Goal: Task Accomplishment & Management: Use online tool/utility

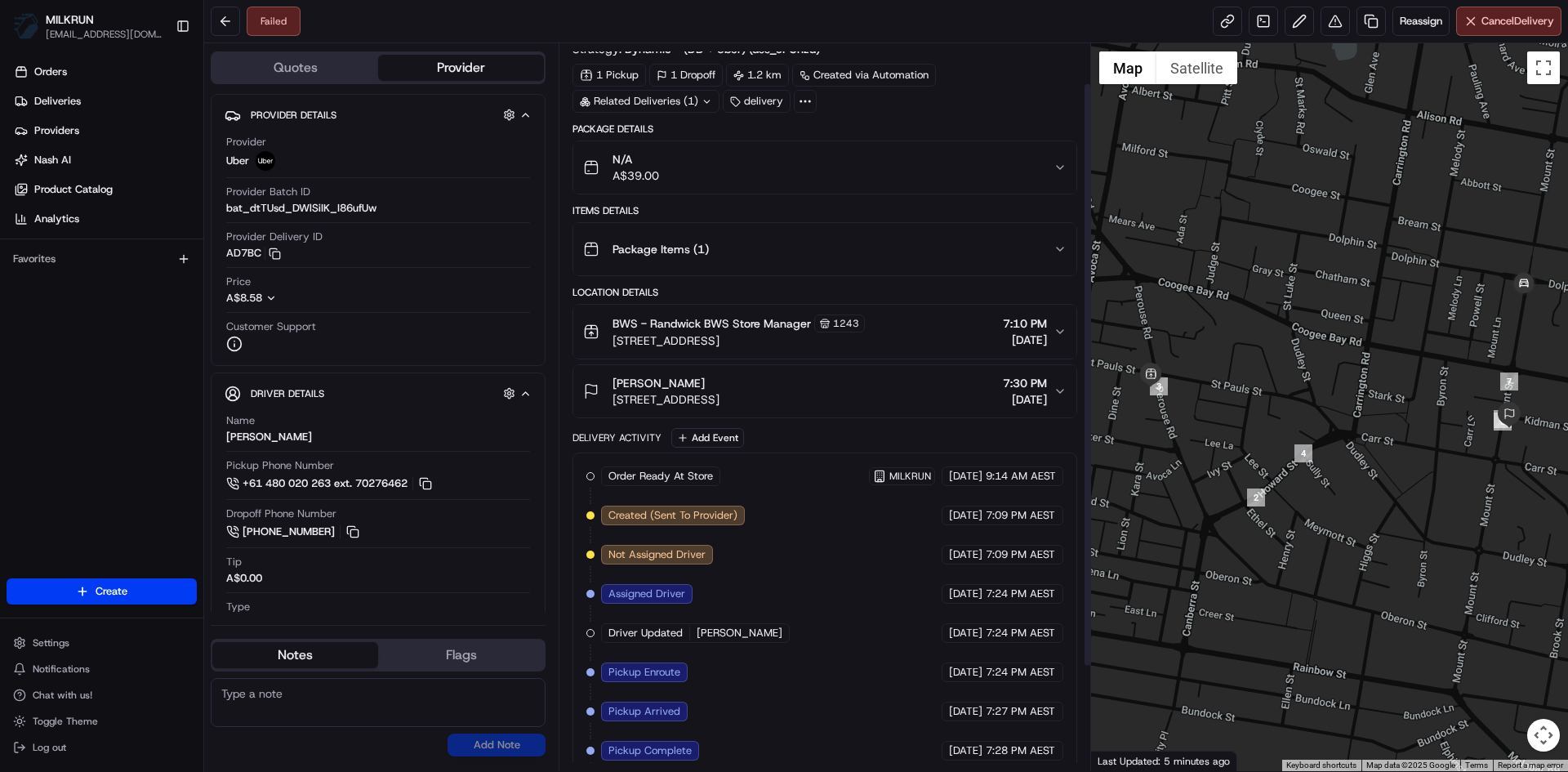
scroll to position [179, 0]
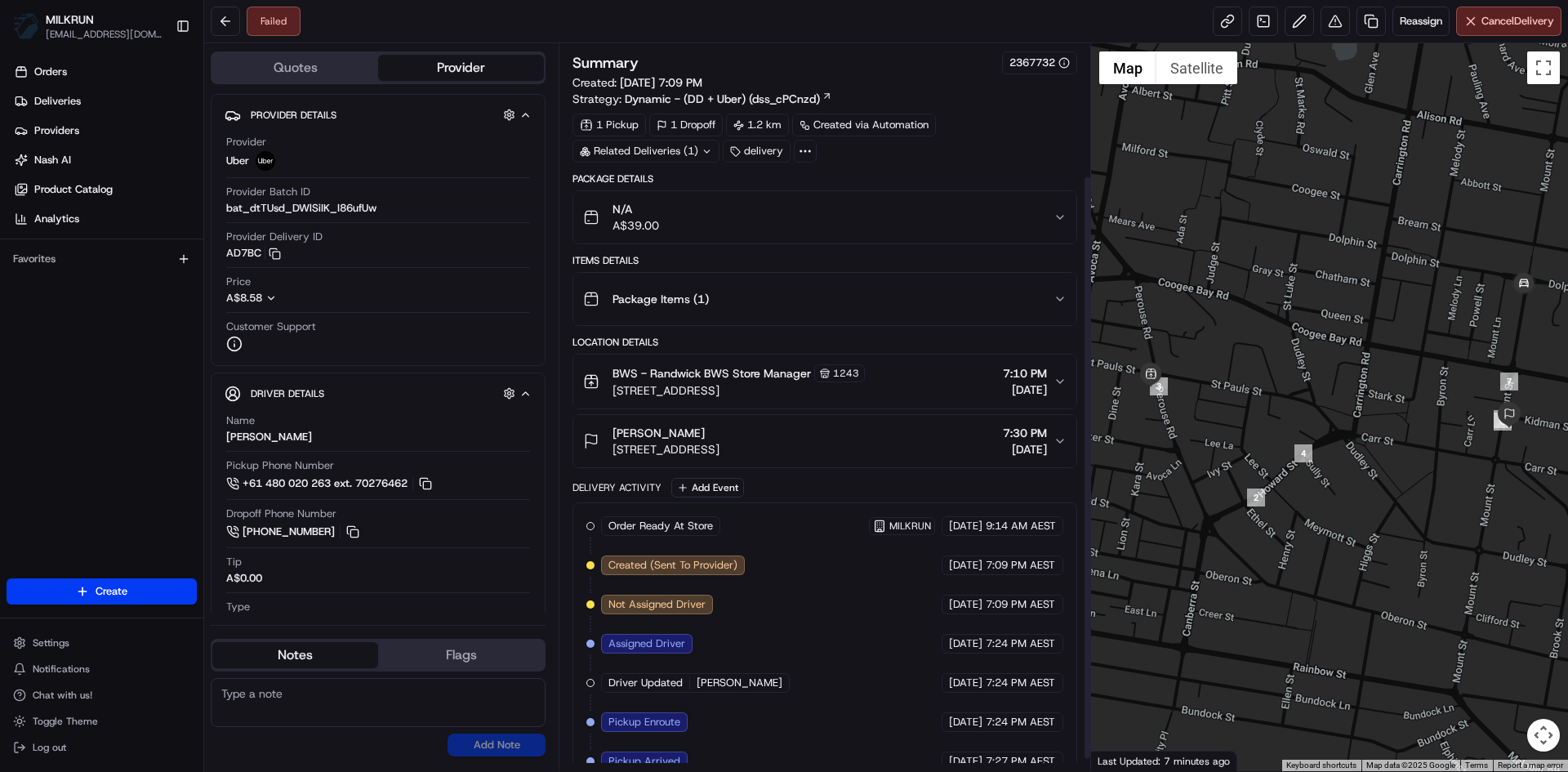
scroll to position [179, 0]
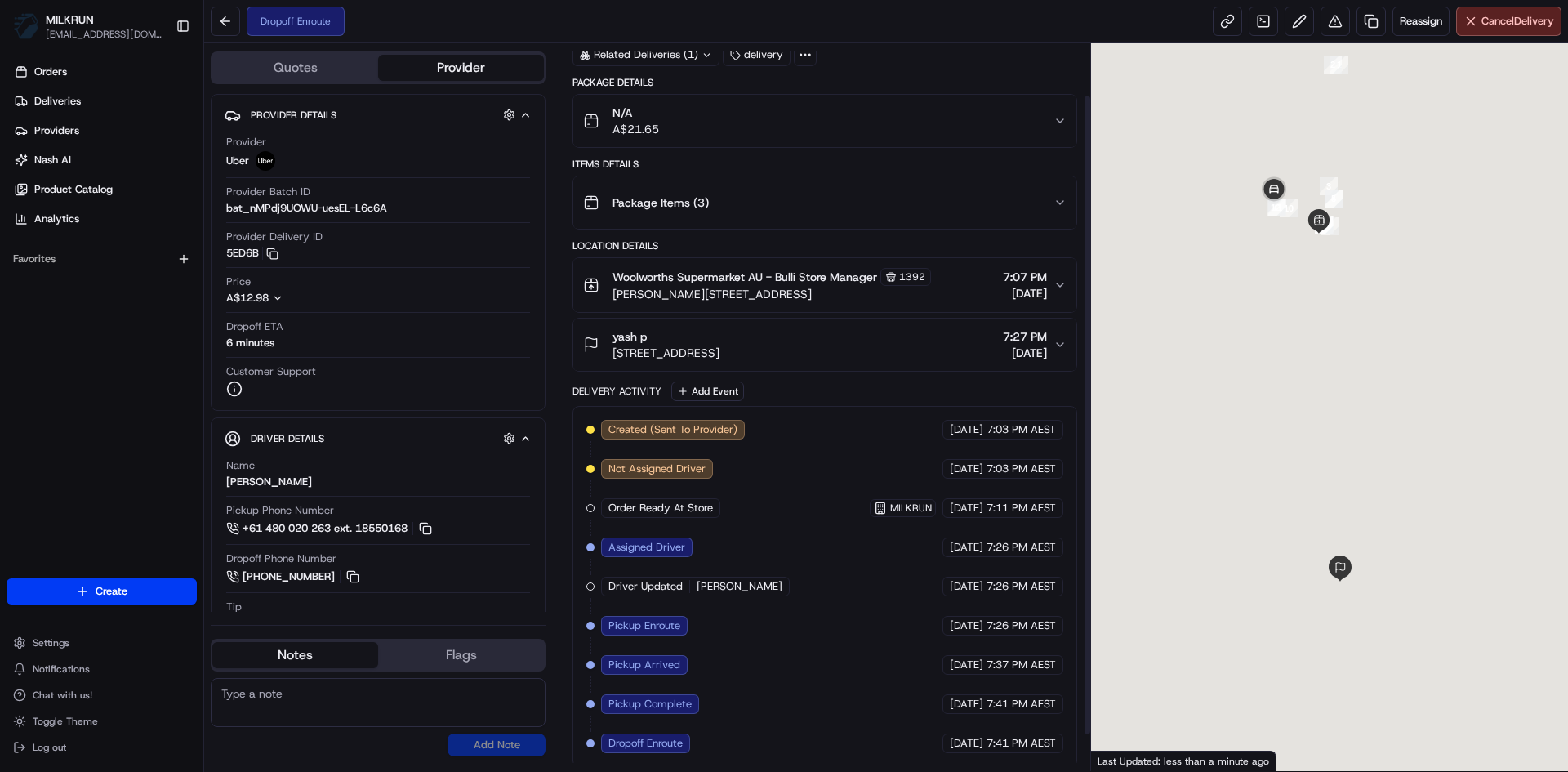
scroll to position [100, 0]
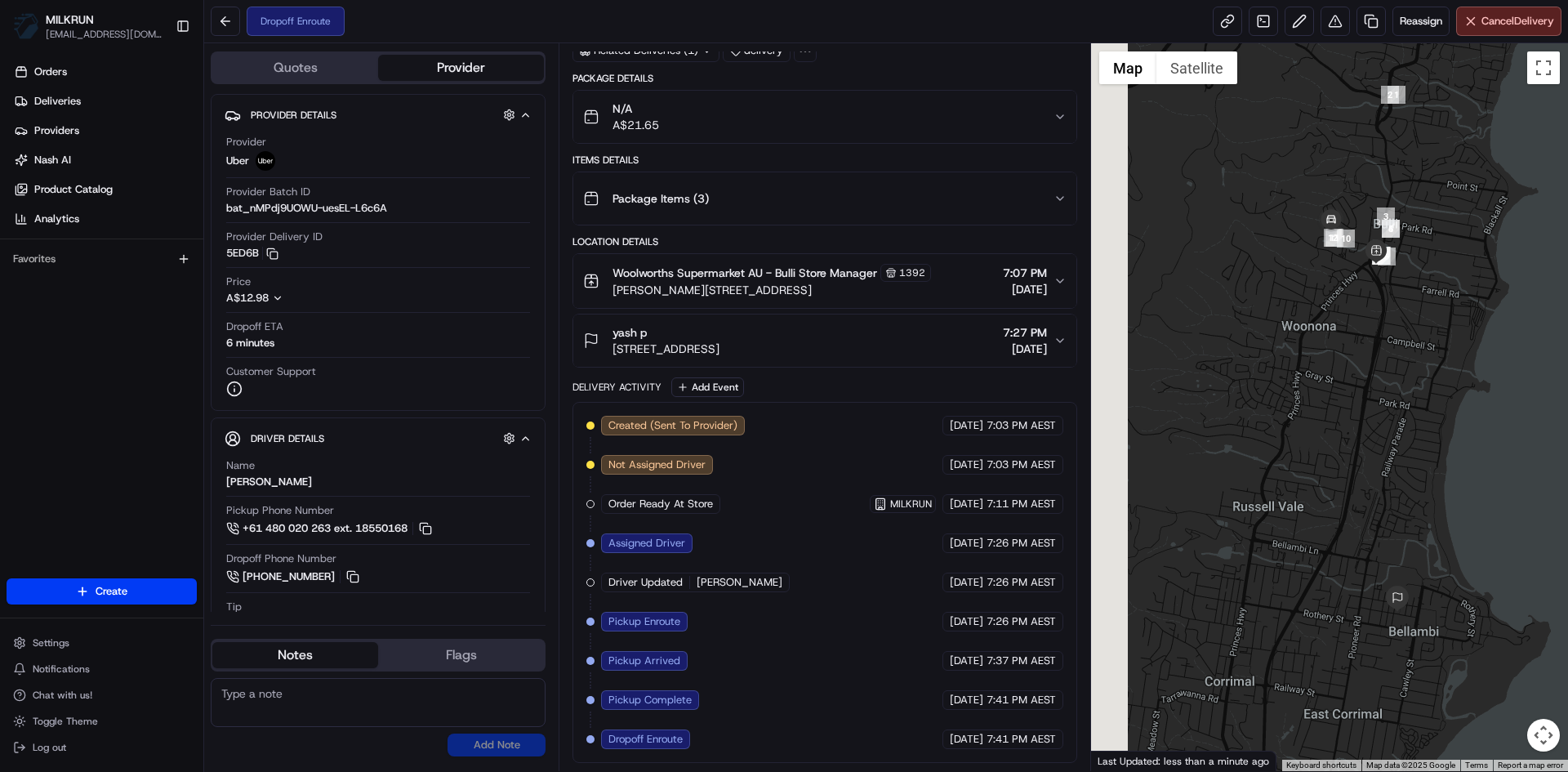
drag, startPoint x: 1292, startPoint y: 378, endPoint x: 1362, endPoint y: 374, distance: 70.1
click at [1362, 374] on div at bounding box center [1329, 407] width 478 height 728
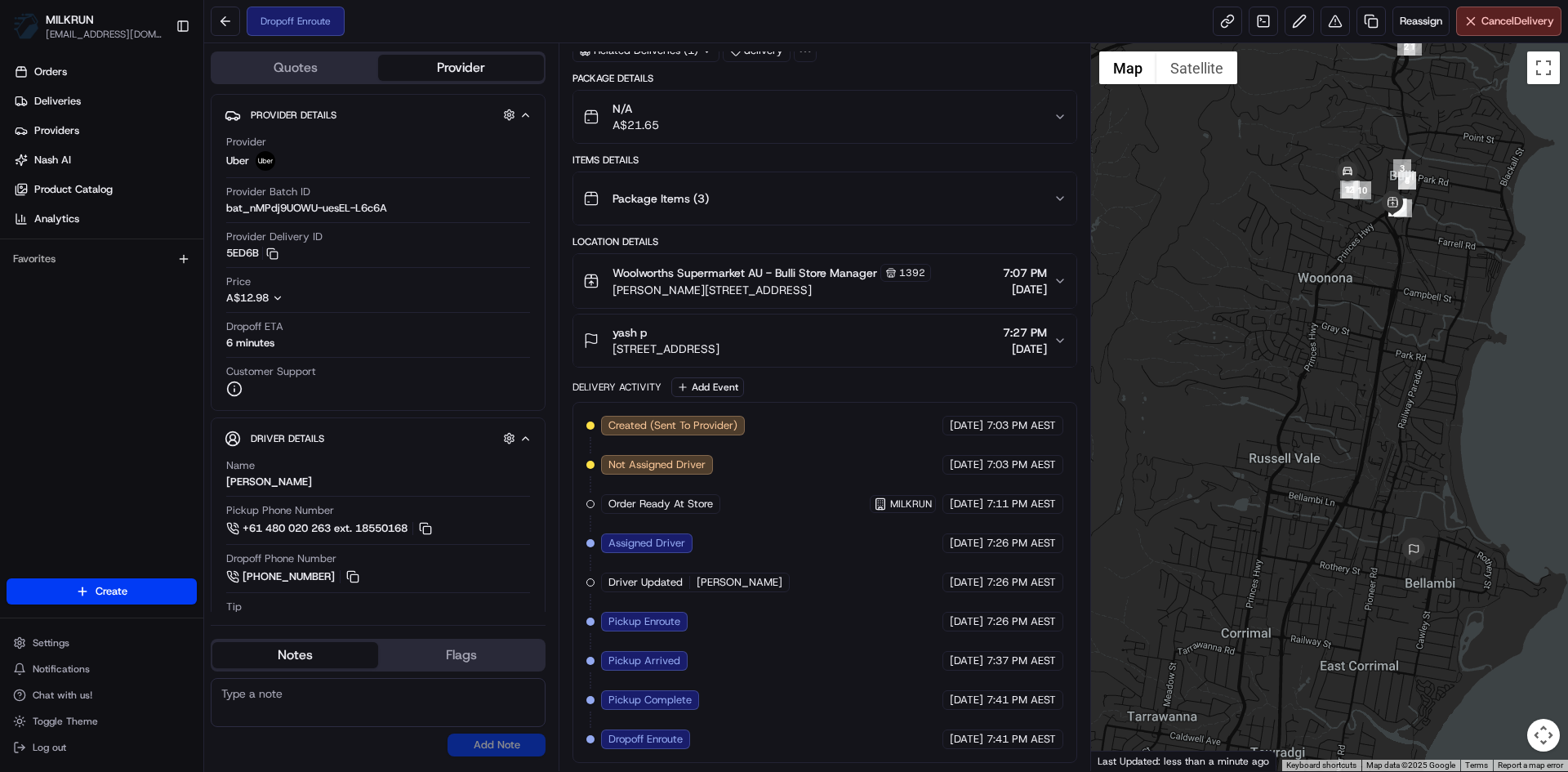
click at [248, 710] on textarea at bounding box center [378, 703] width 335 height 49
click at [251, 700] on textarea at bounding box center [378, 703] width 335 height 49
click at [255, 700] on textarea at bounding box center [378, 703] width 335 height 49
click at [263, 700] on textarea at bounding box center [378, 703] width 335 height 49
type textarea "Deliver this order straight away please customer is upset over delay"
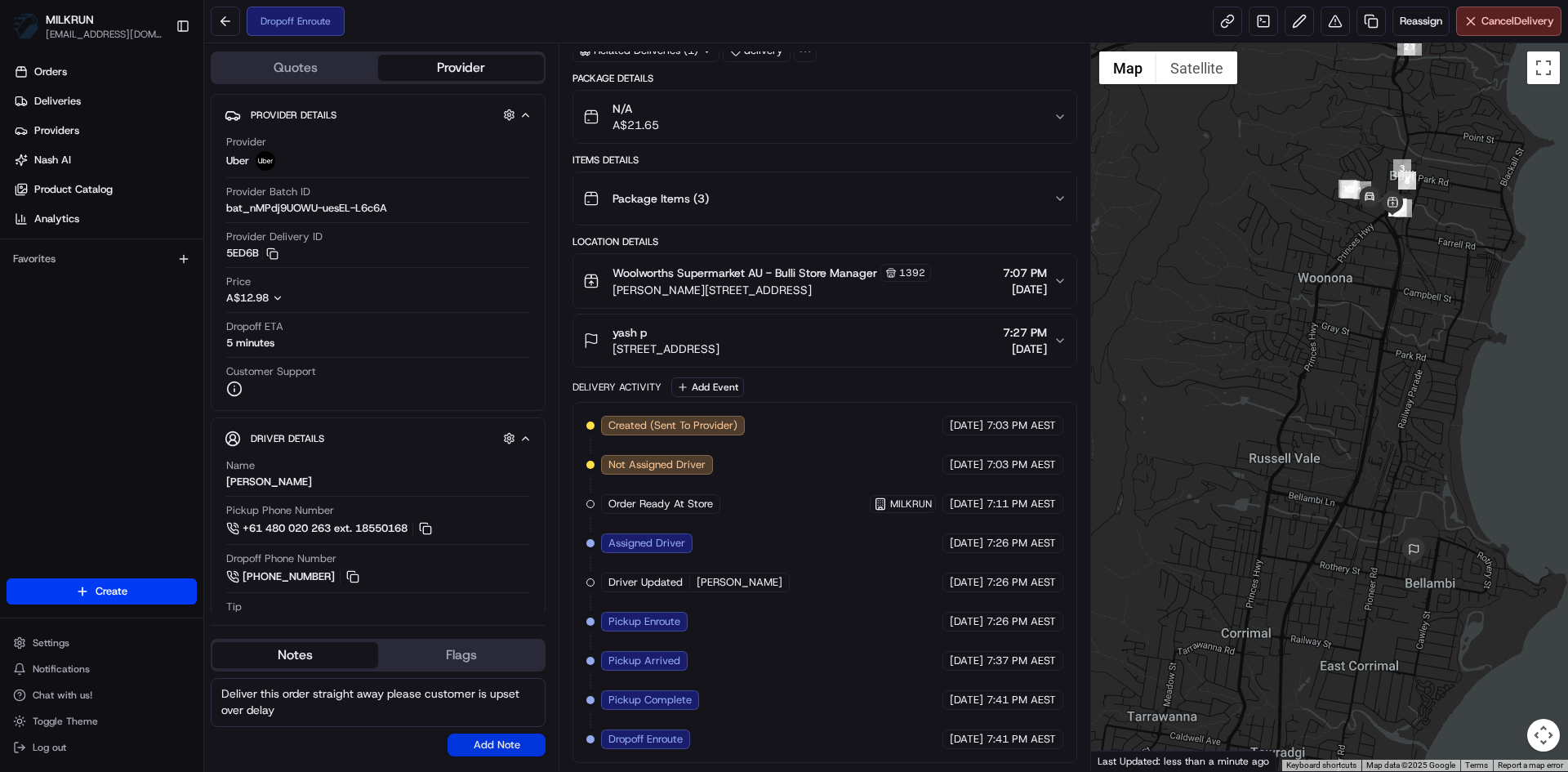
click at [516, 738] on button "Add Note" at bounding box center [496, 745] width 98 height 23
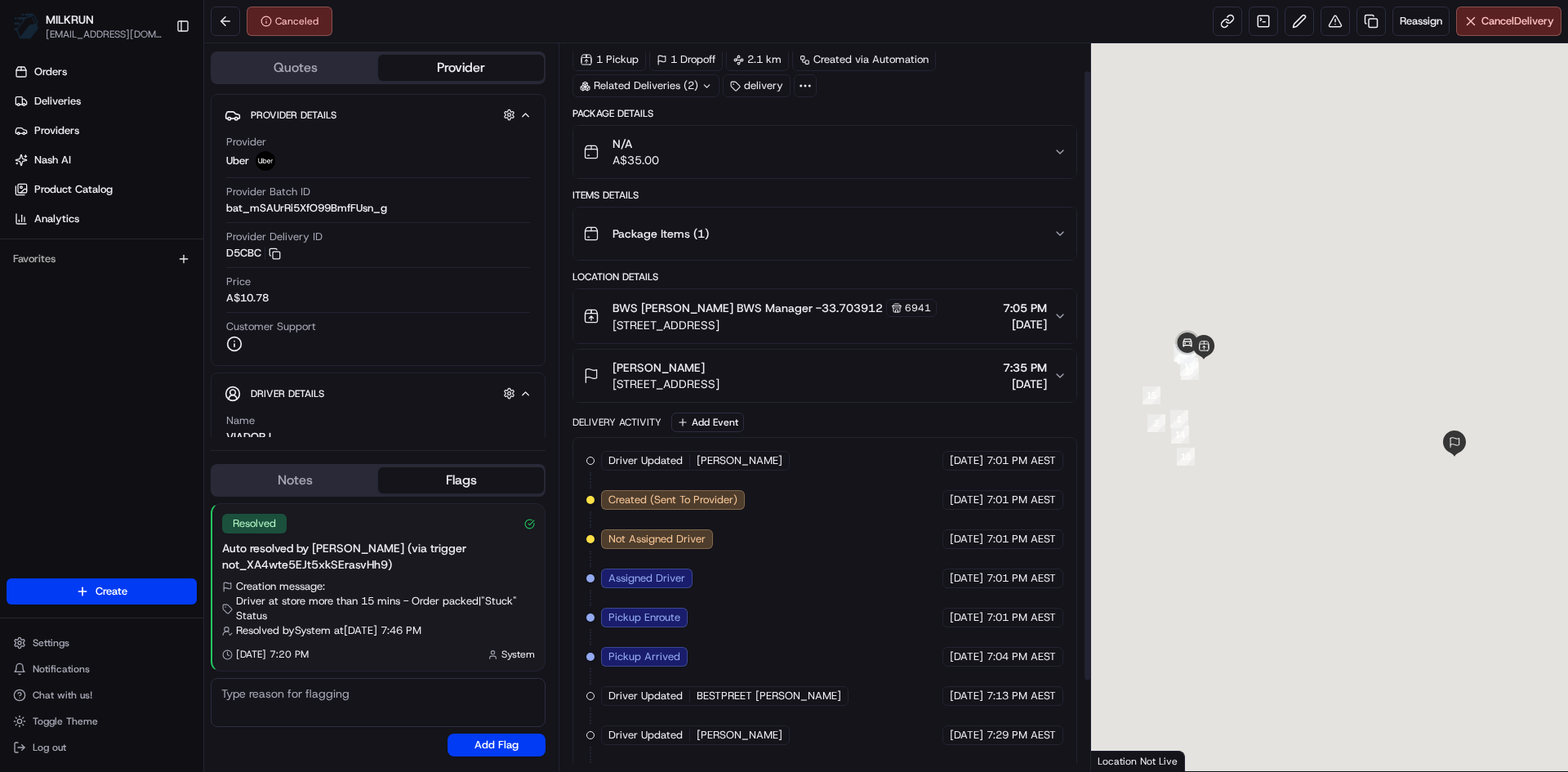
scroll to position [140, 0]
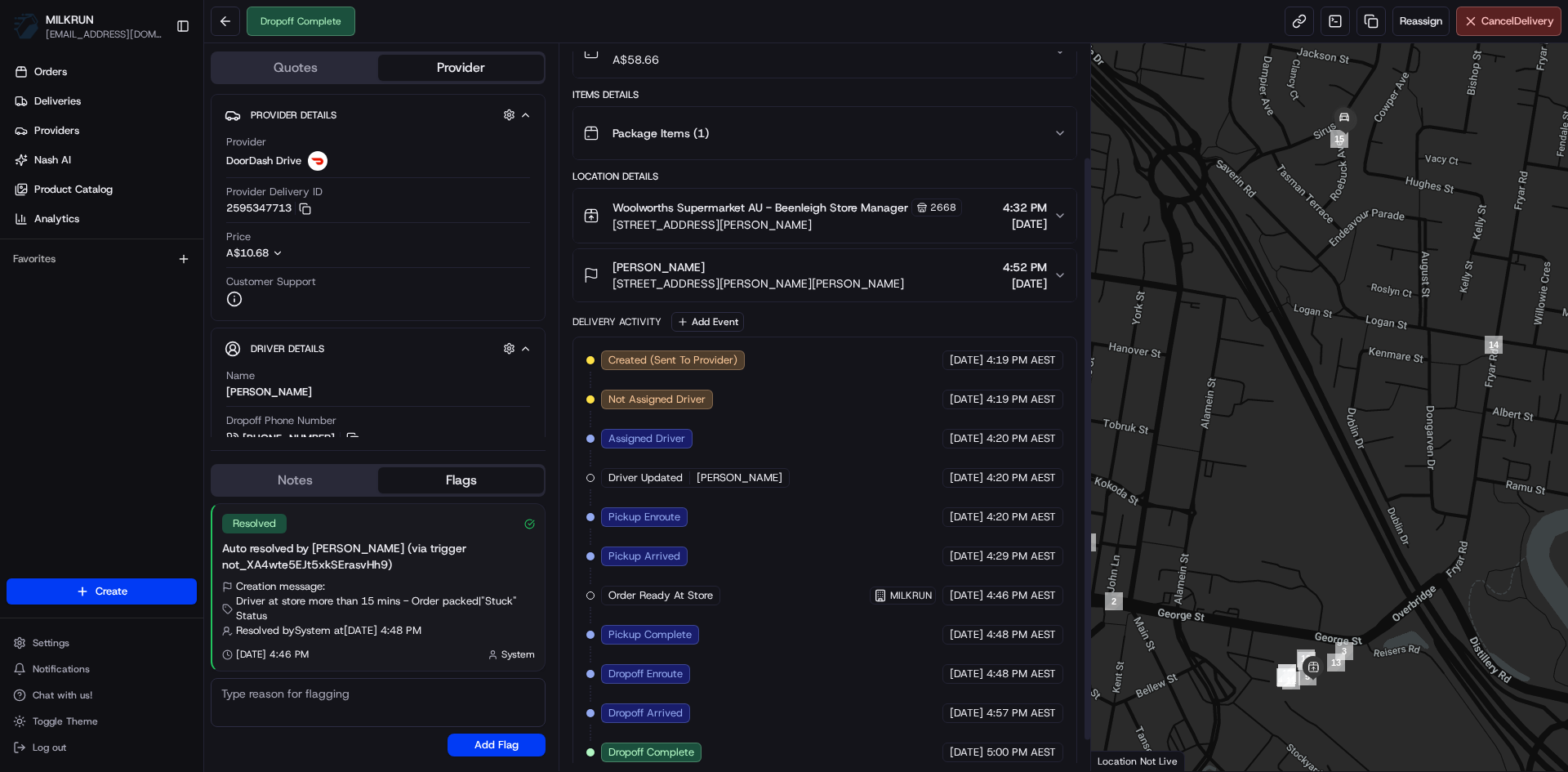
scroll to position [179, 0]
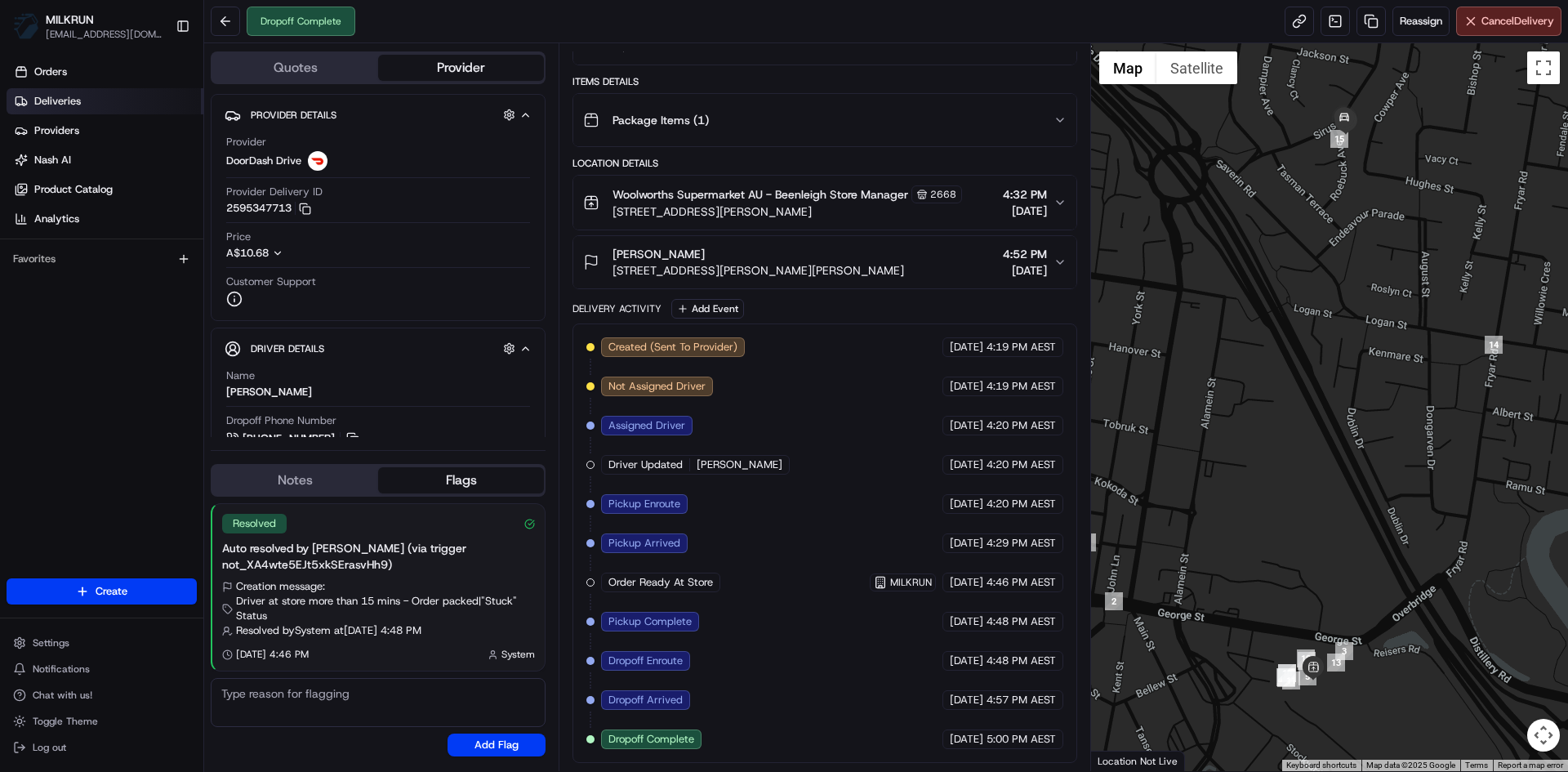
click at [76, 101] on span "Deliveries" at bounding box center [58, 101] width 47 height 15
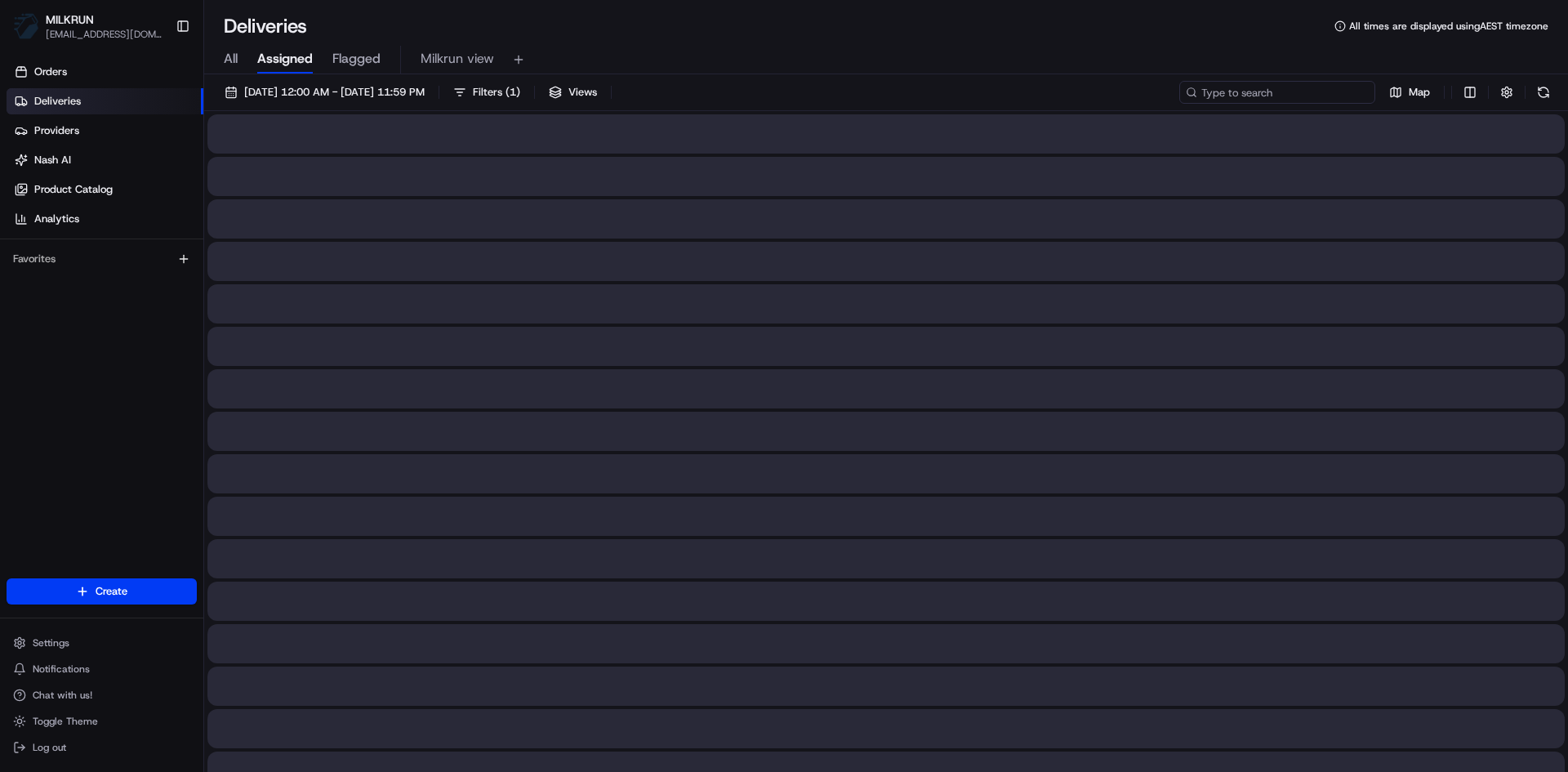
click at [1326, 98] on input at bounding box center [1277, 92] width 196 height 23
paste input "41f6e362-ef60-410f-8cf8-53e7b8a11a60"
type input "41f6e362-ef60-410f-8cf8-53e7b8a11a60"
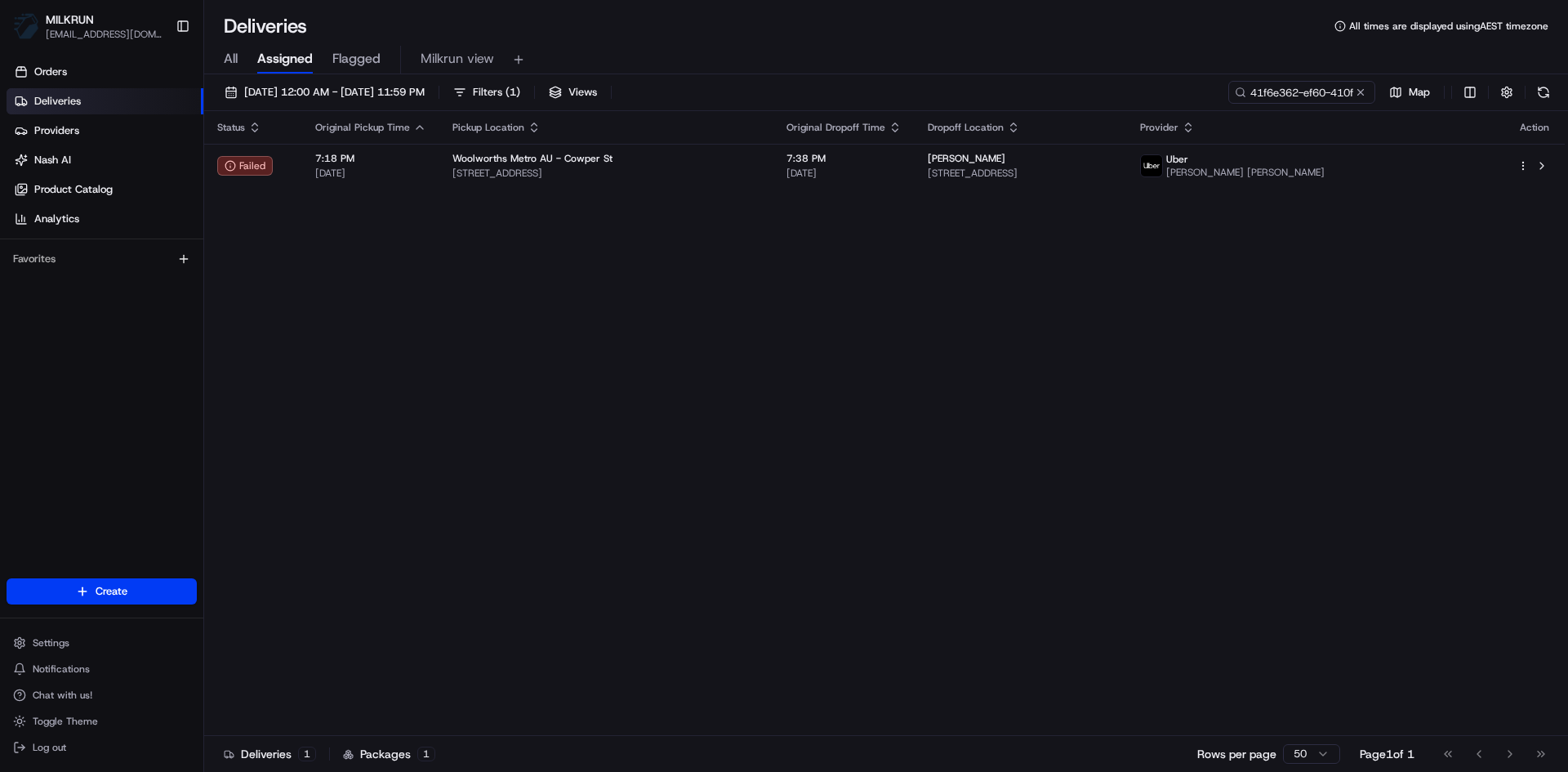
click at [680, 189] on div "Status Original Pickup Time Pickup Location Original Dropoff Time Dropoff Locat…" at bounding box center [884, 423] width 1360 height 625
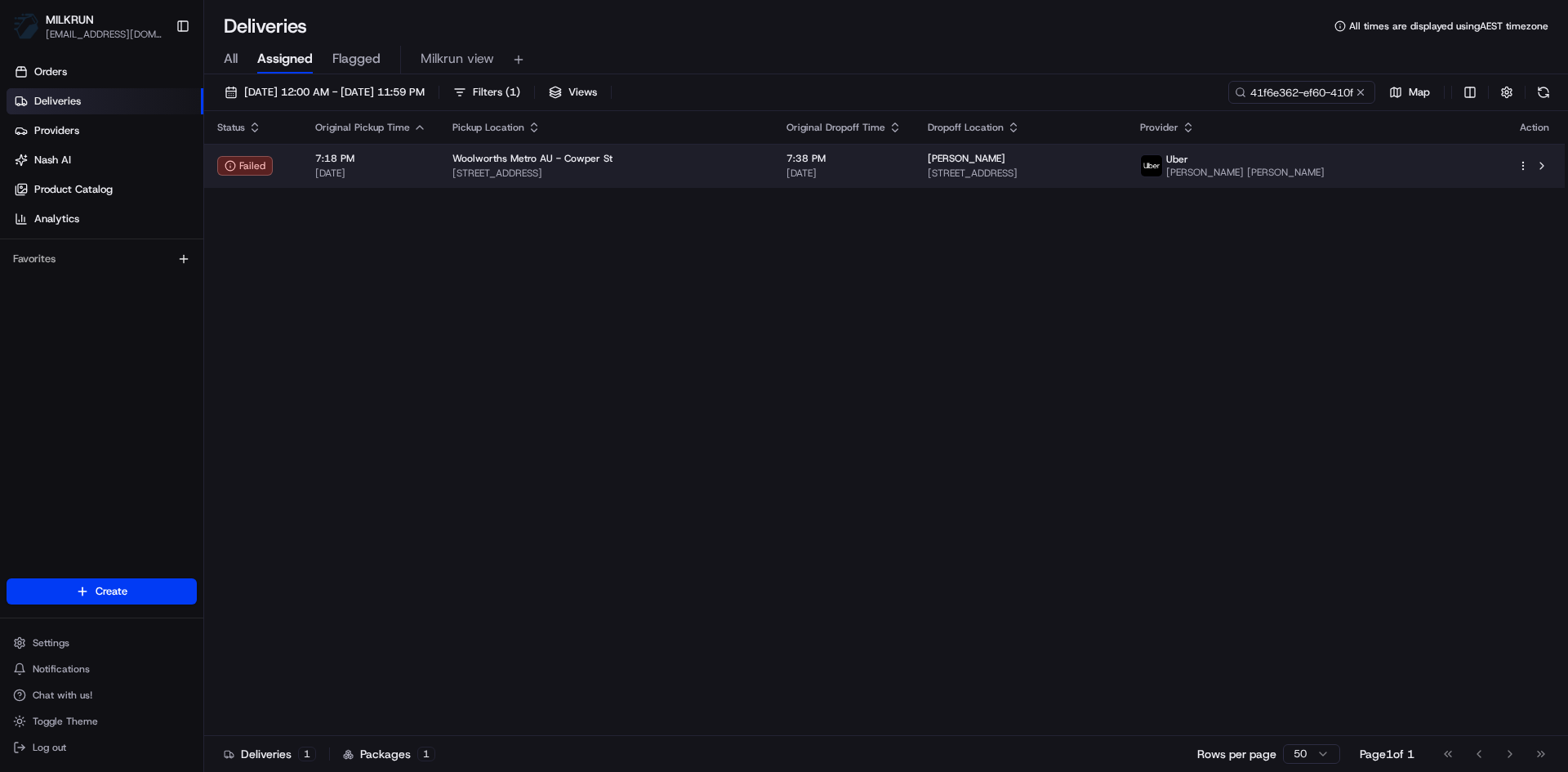
click at [679, 170] on span "[STREET_ADDRESS]" at bounding box center [606, 173] width 308 height 13
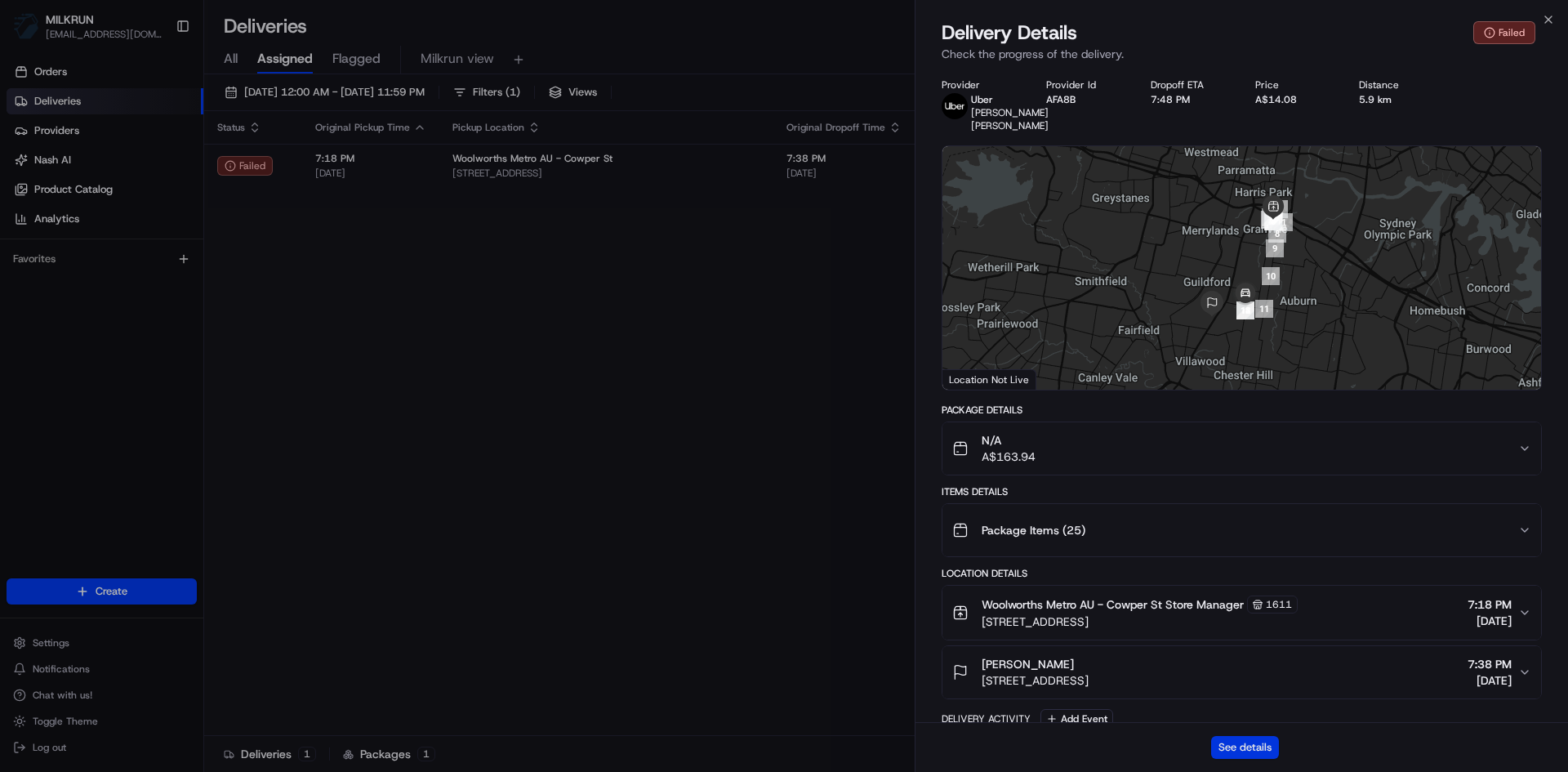
click at [1237, 741] on button "See details" at bounding box center [1245, 747] width 67 height 23
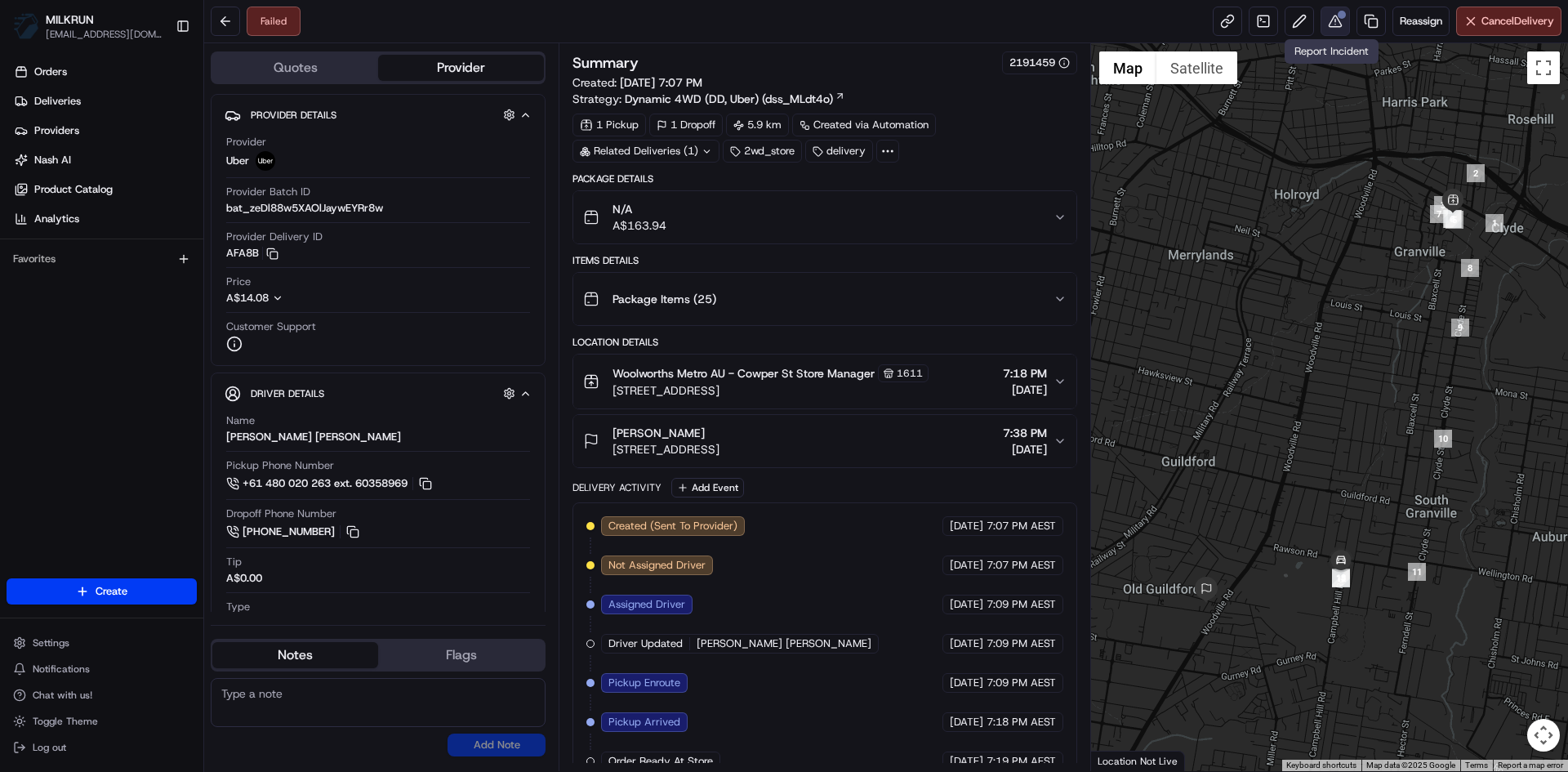
click at [1333, 22] on button at bounding box center [1335, 21] width 30 height 30
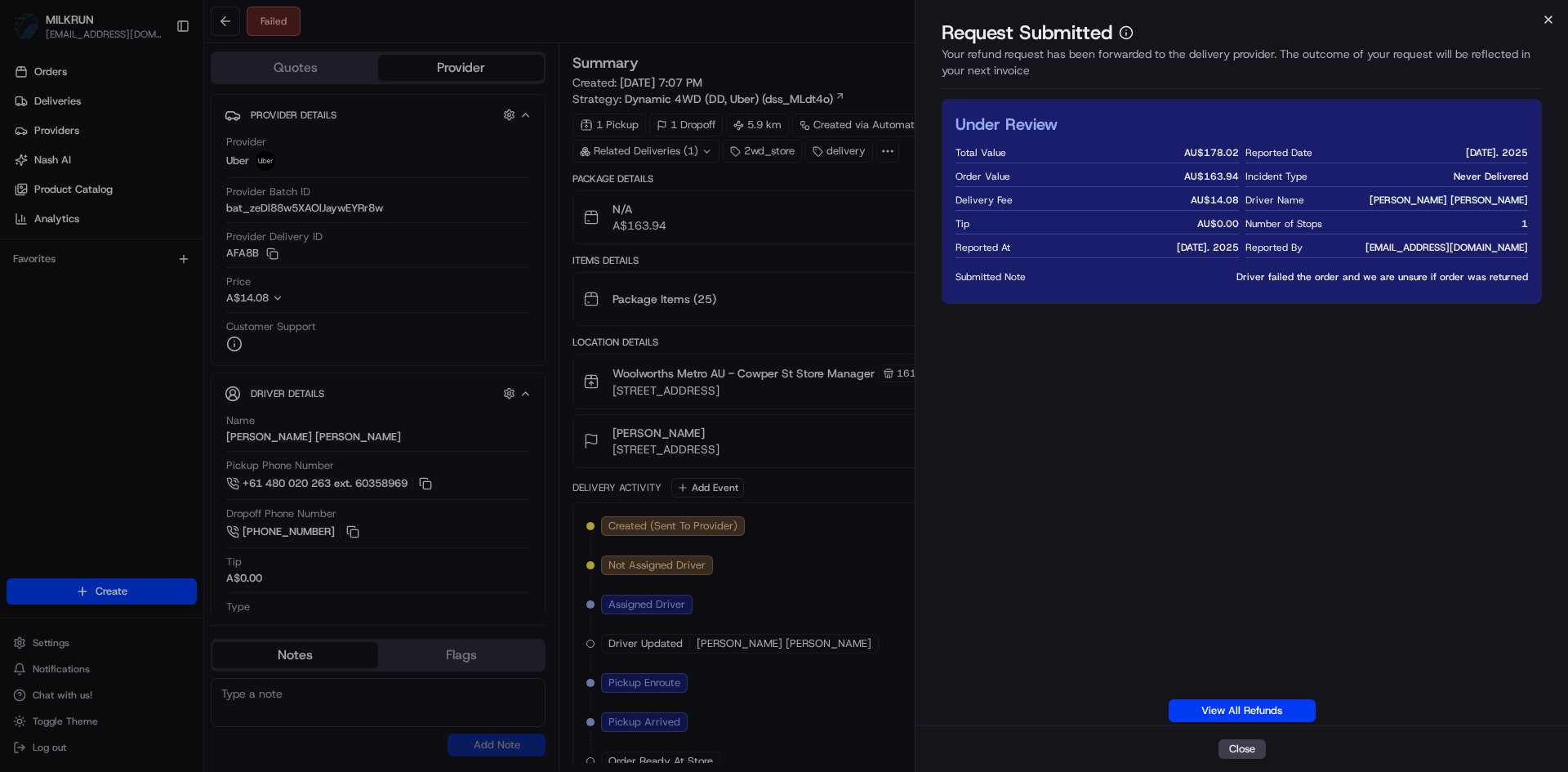
click at [1552, 18] on icon "button" at bounding box center [1548, 20] width 13 height 13
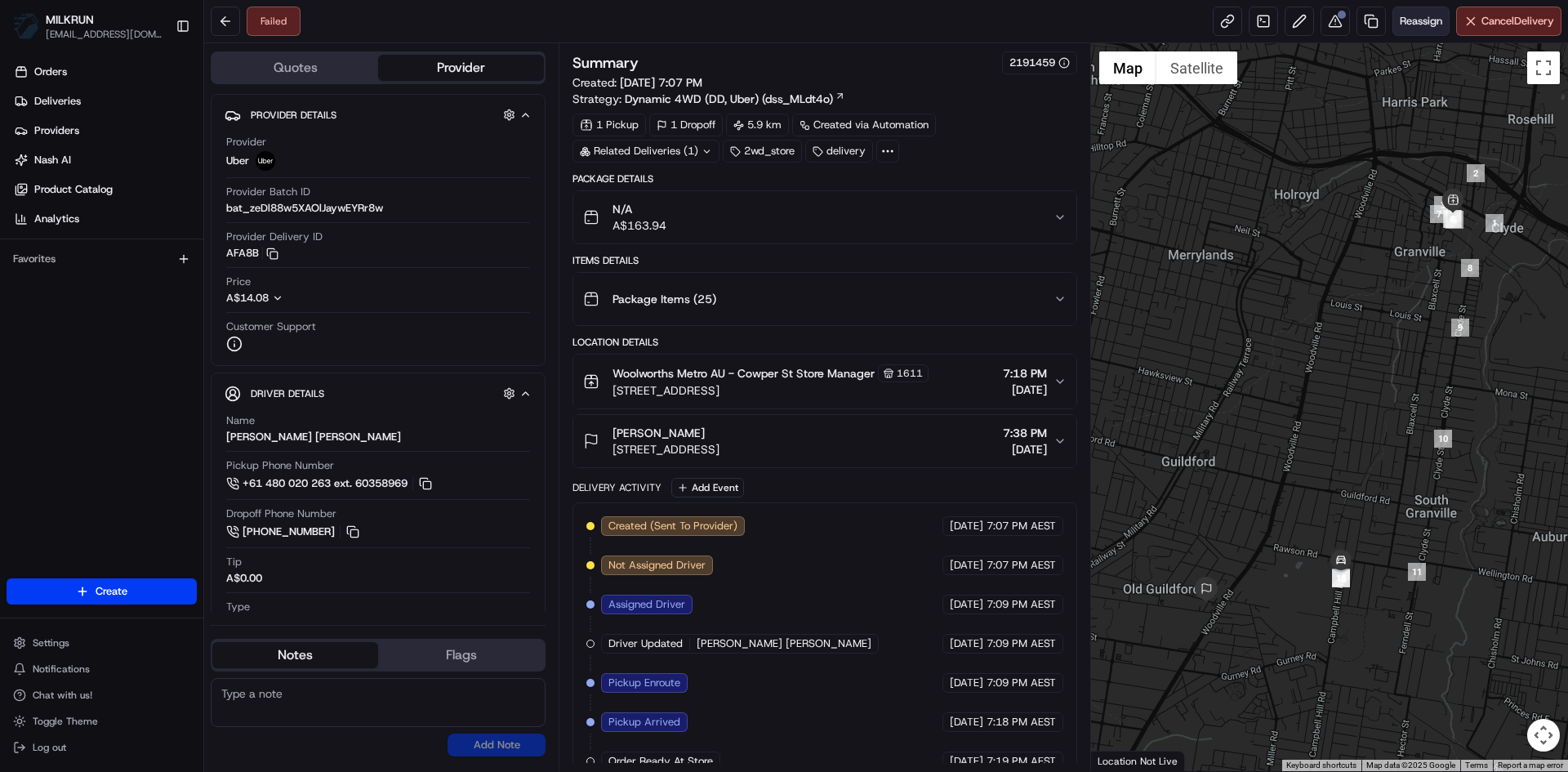
click at [1417, 16] on span "Reassign" at bounding box center [1421, 21] width 43 height 15
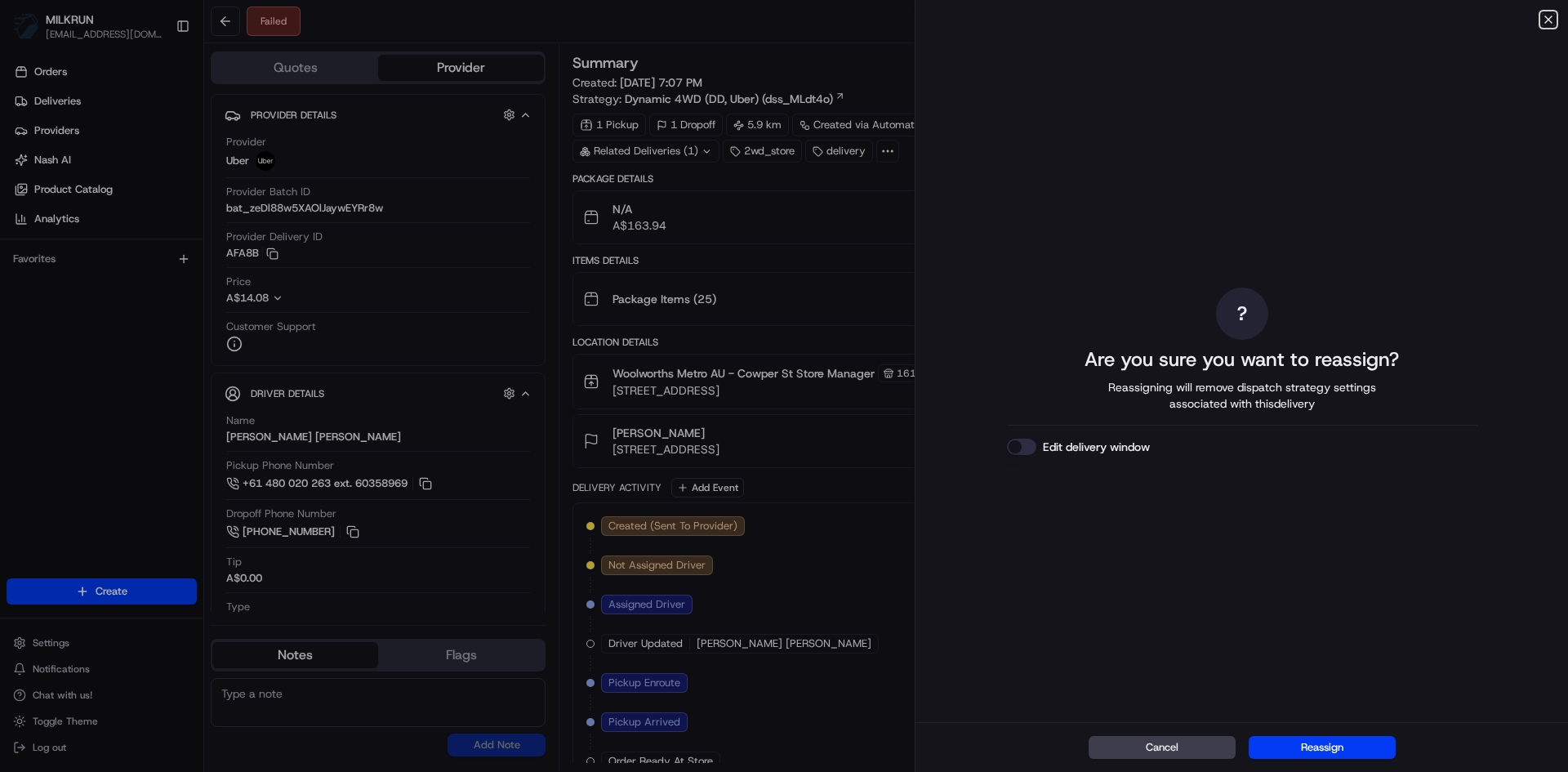
click at [1551, 16] on icon "button" at bounding box center [1548, 20] width 13 height 13
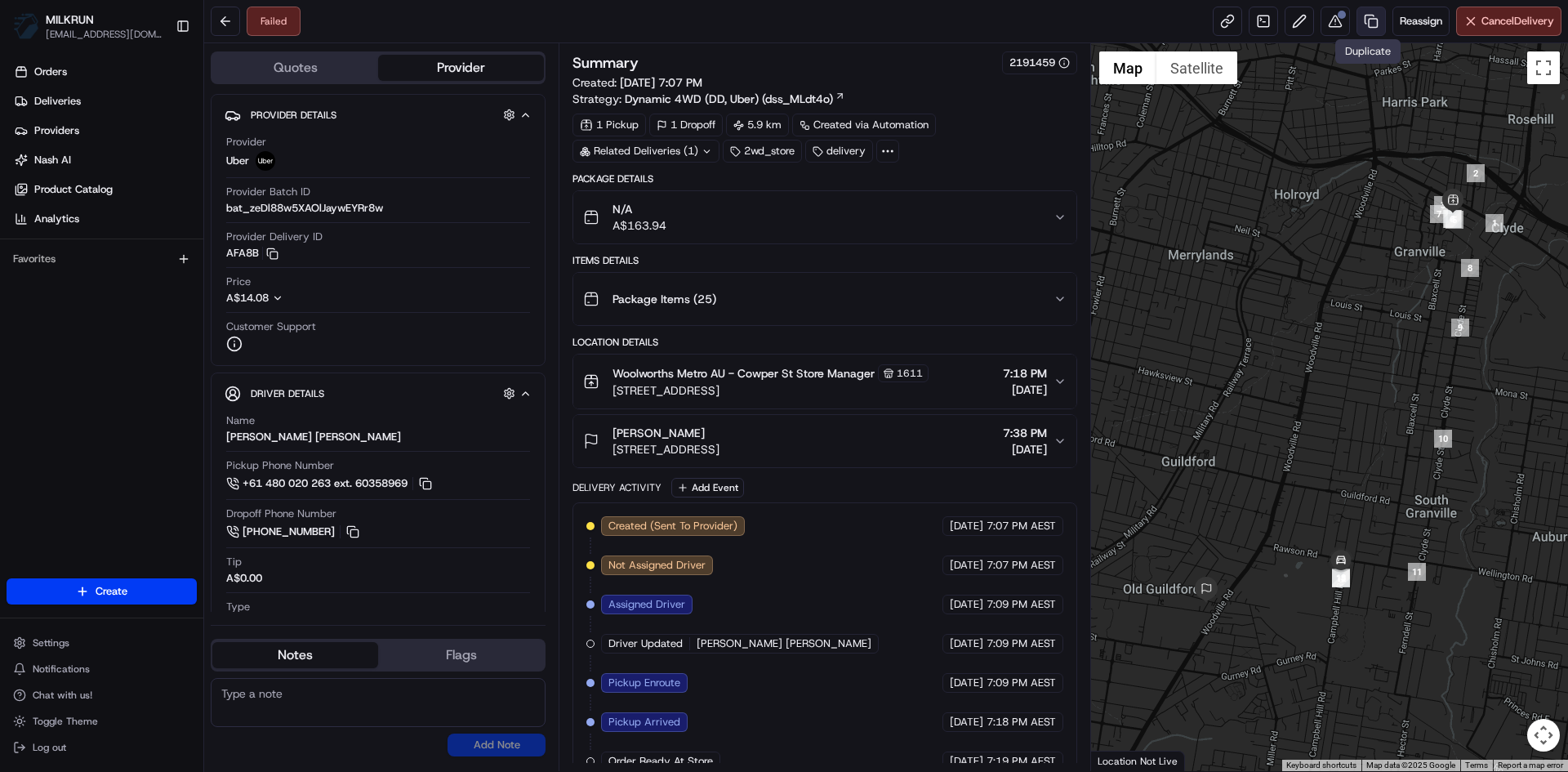
click at [1369, 16] on link at bounding box center [1371, 21] width 30 height 30
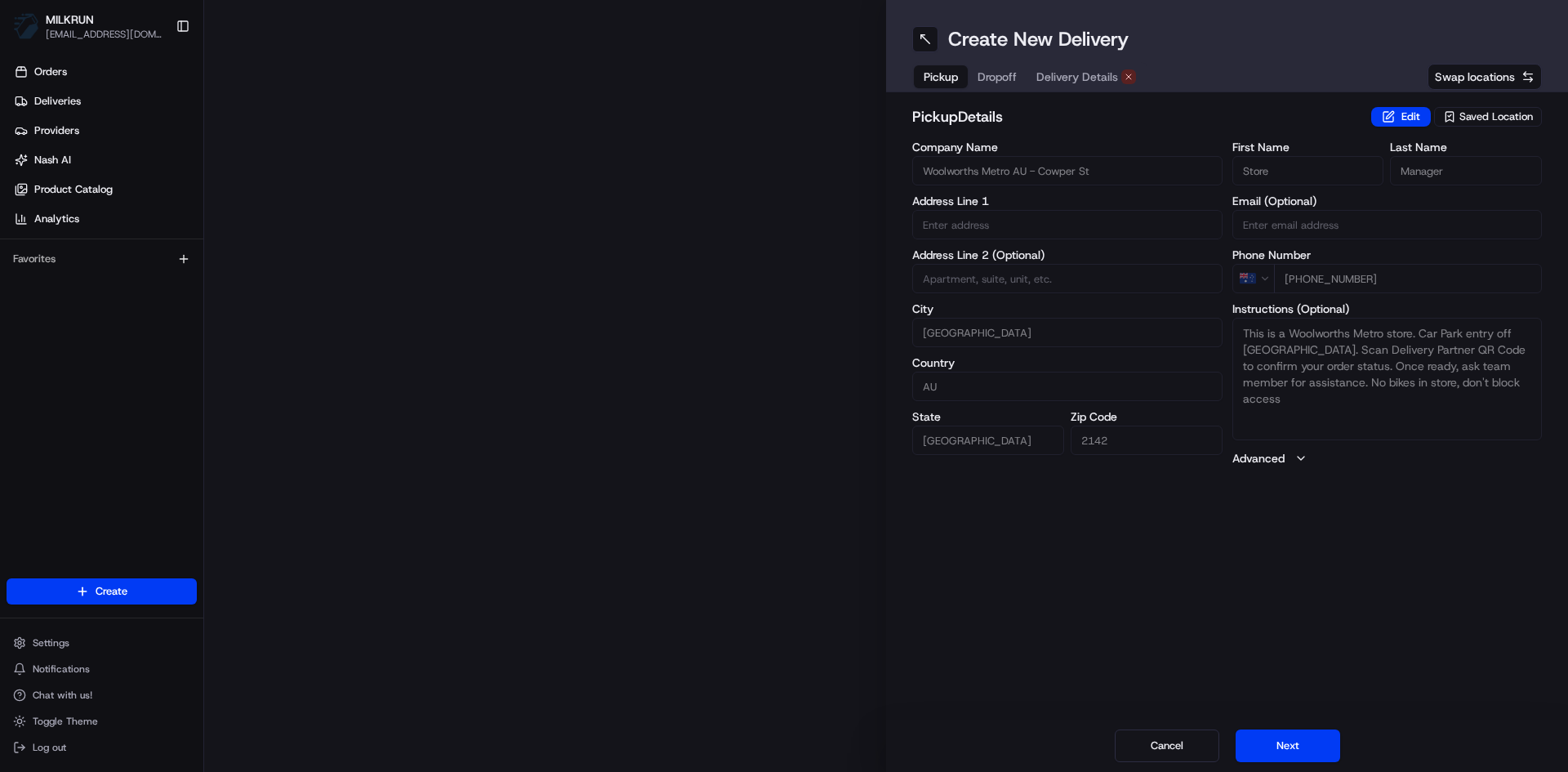
type input "38 Cowper St"
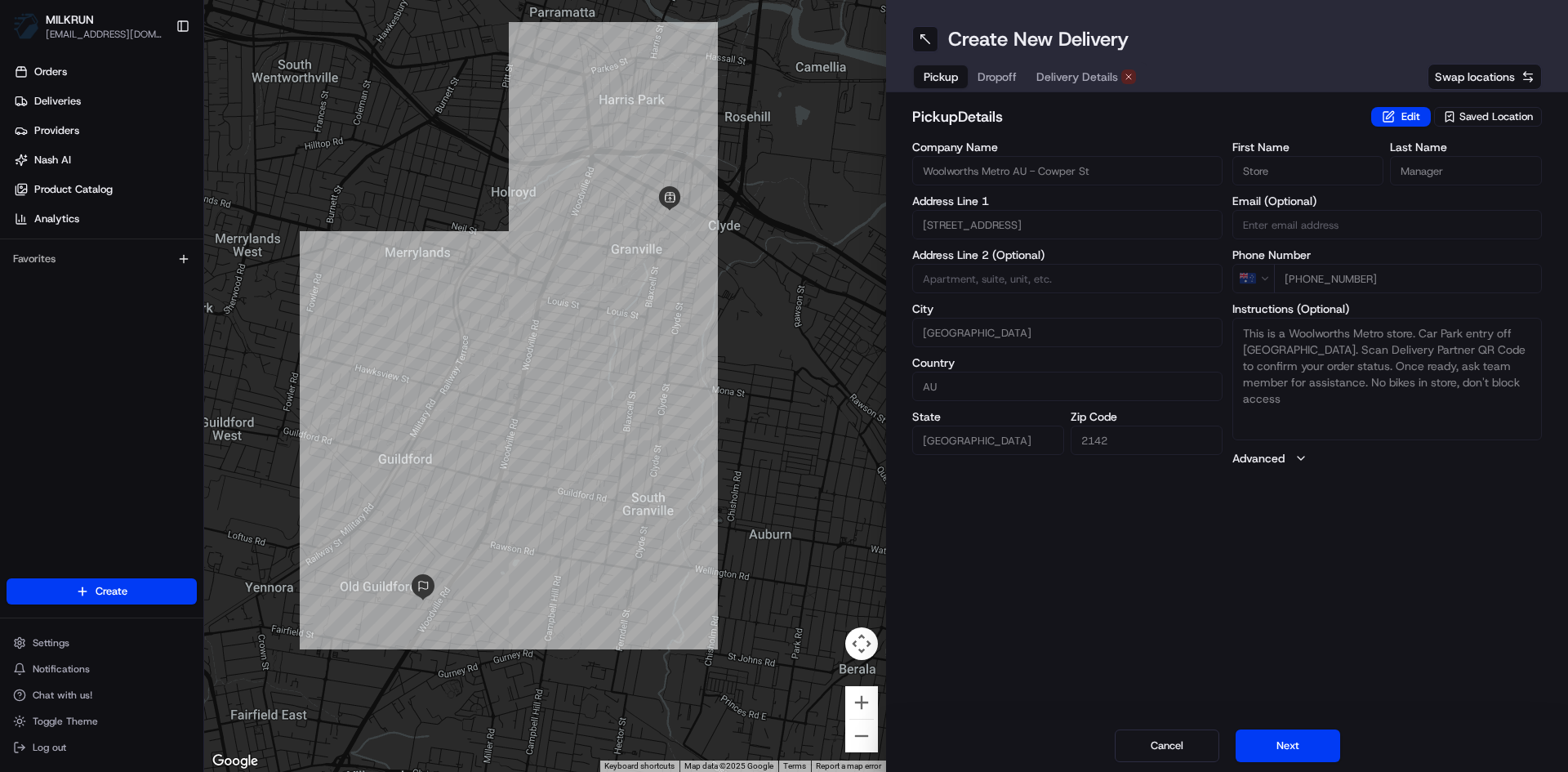
click at [1055, 77] on span "Delivery Details" at bounding box center [1076, 77] width 81 height 16
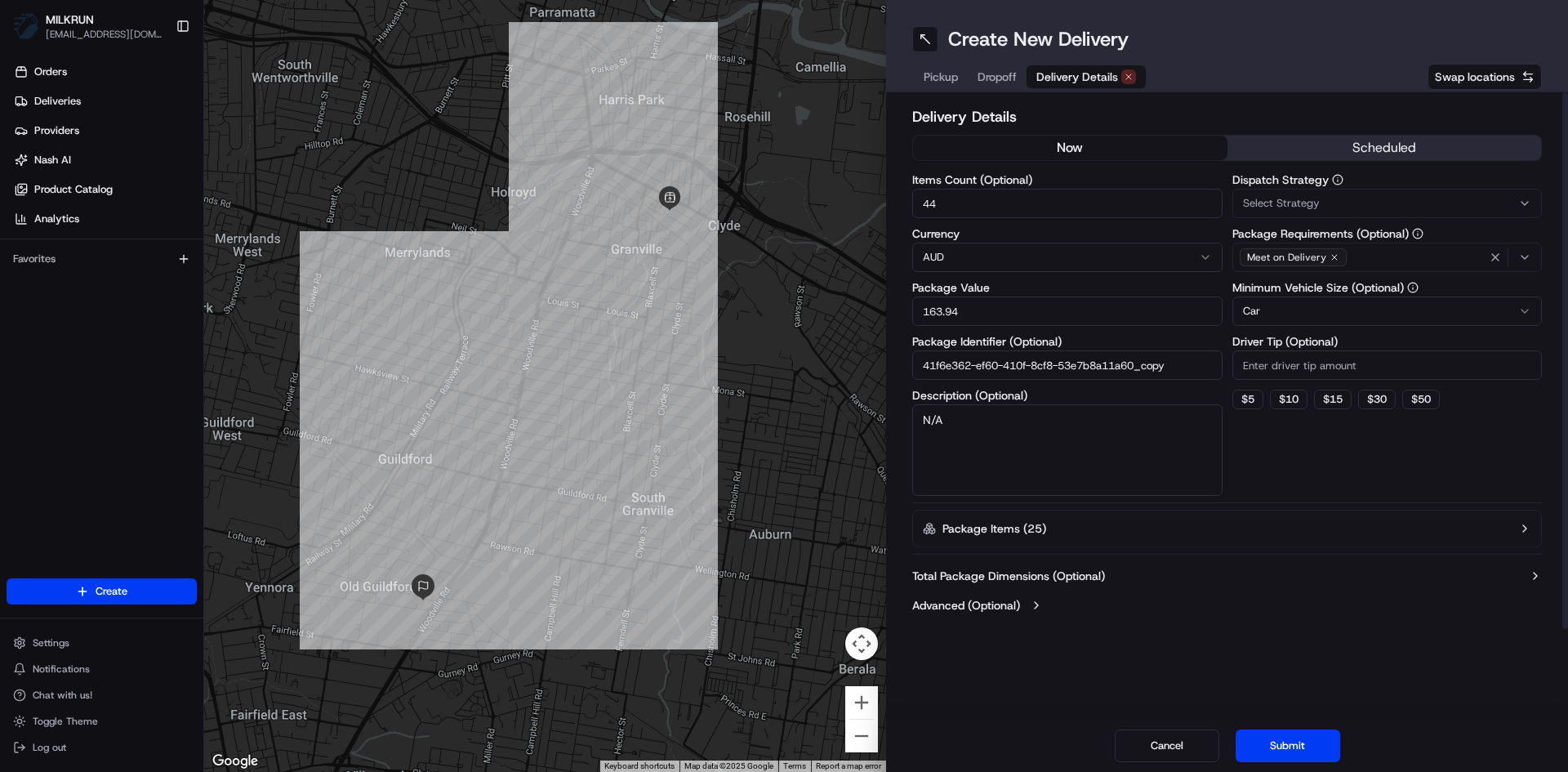
click at [1058, 156] on button "now" at bounding box center [1070, 148] width 314 height 25
click at [1297, 742] on button "Submit" at bounding box center [1287, 746] width 104 height 33
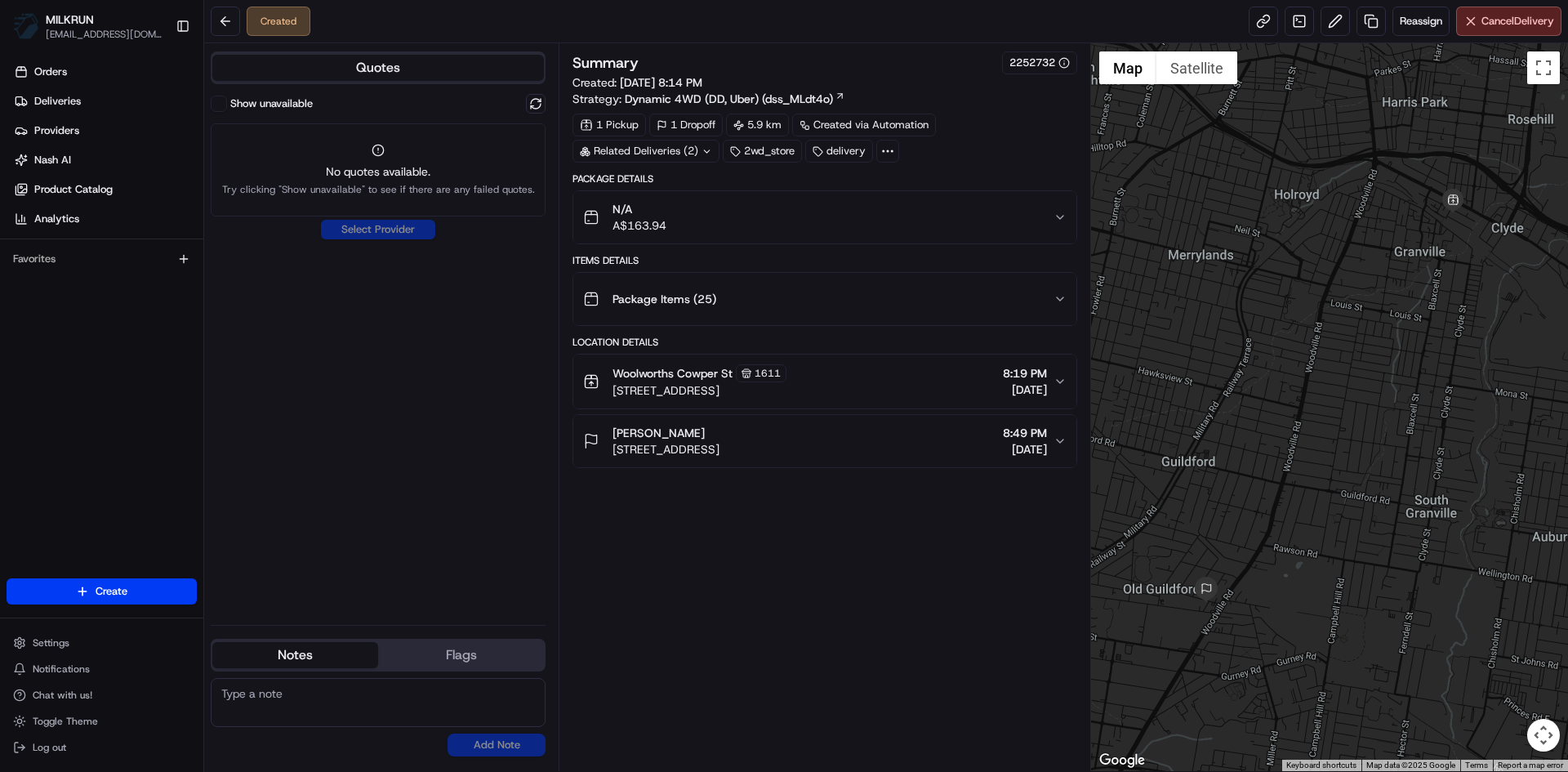
click at [707, 146] on icon at bounding box center [707, 151] width 11 height 11
click at [670, 216] on span "job_dztVL4mr2vX8SDLDczwTNe" at bounding box center [687, 216] width 162 height 15
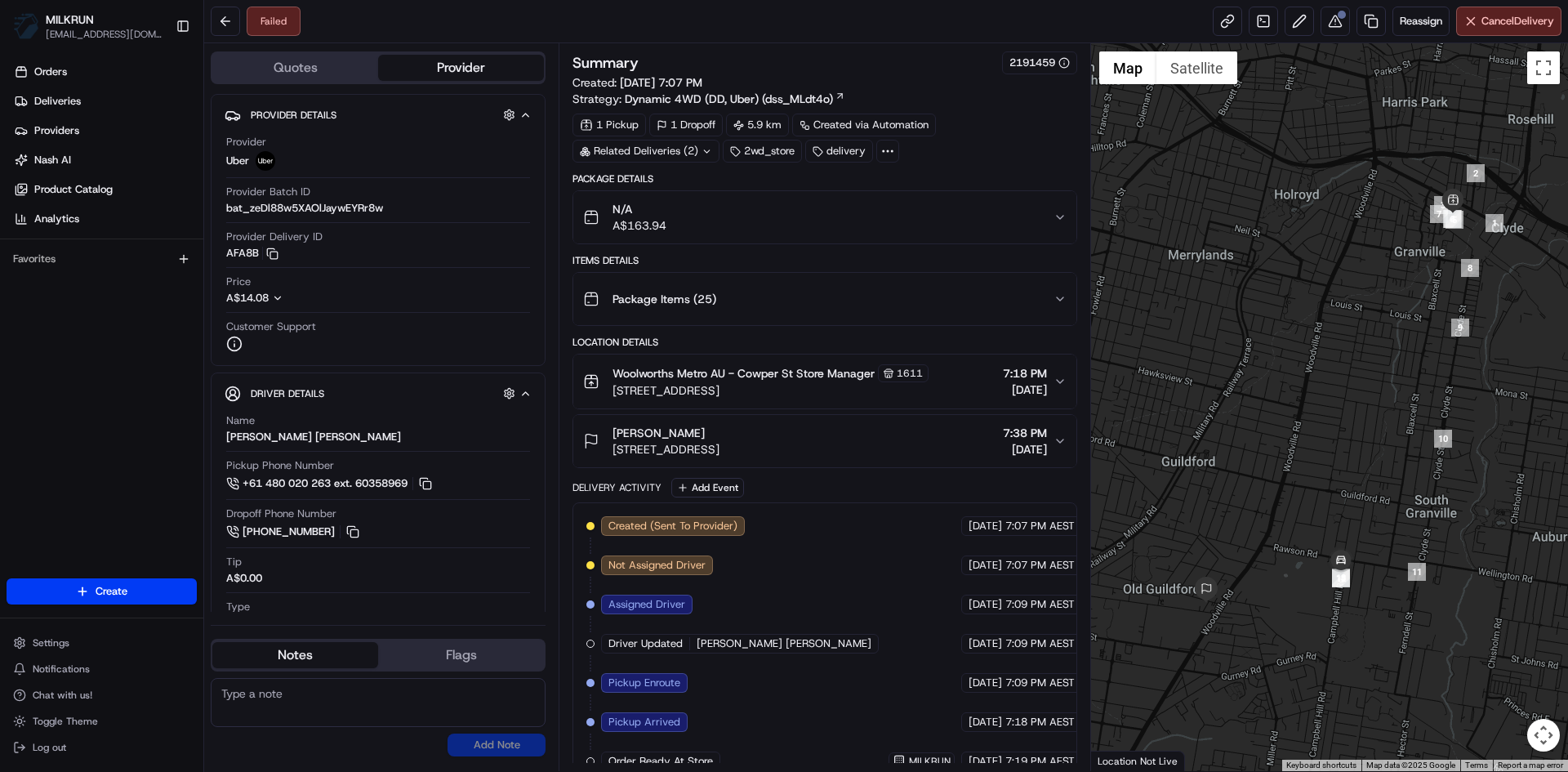
click at [704, 156] on icon at bounding box center [707, 151] width 11 height 11
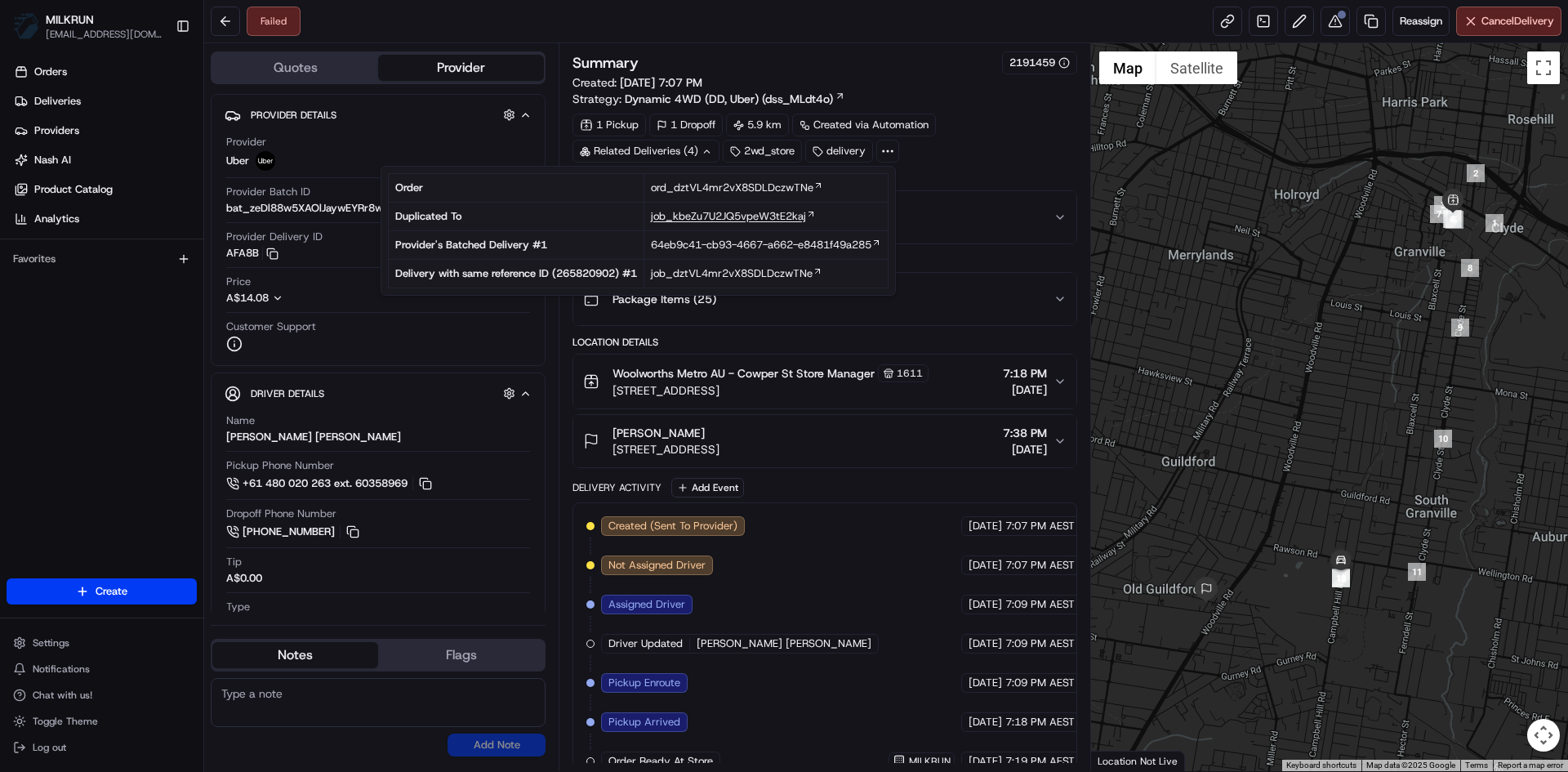
click at [731, 209] on span "job_kbeZu7U2JQ5vpeW3tE2kaj" at bounding box center [728, 216] width 155 height 15
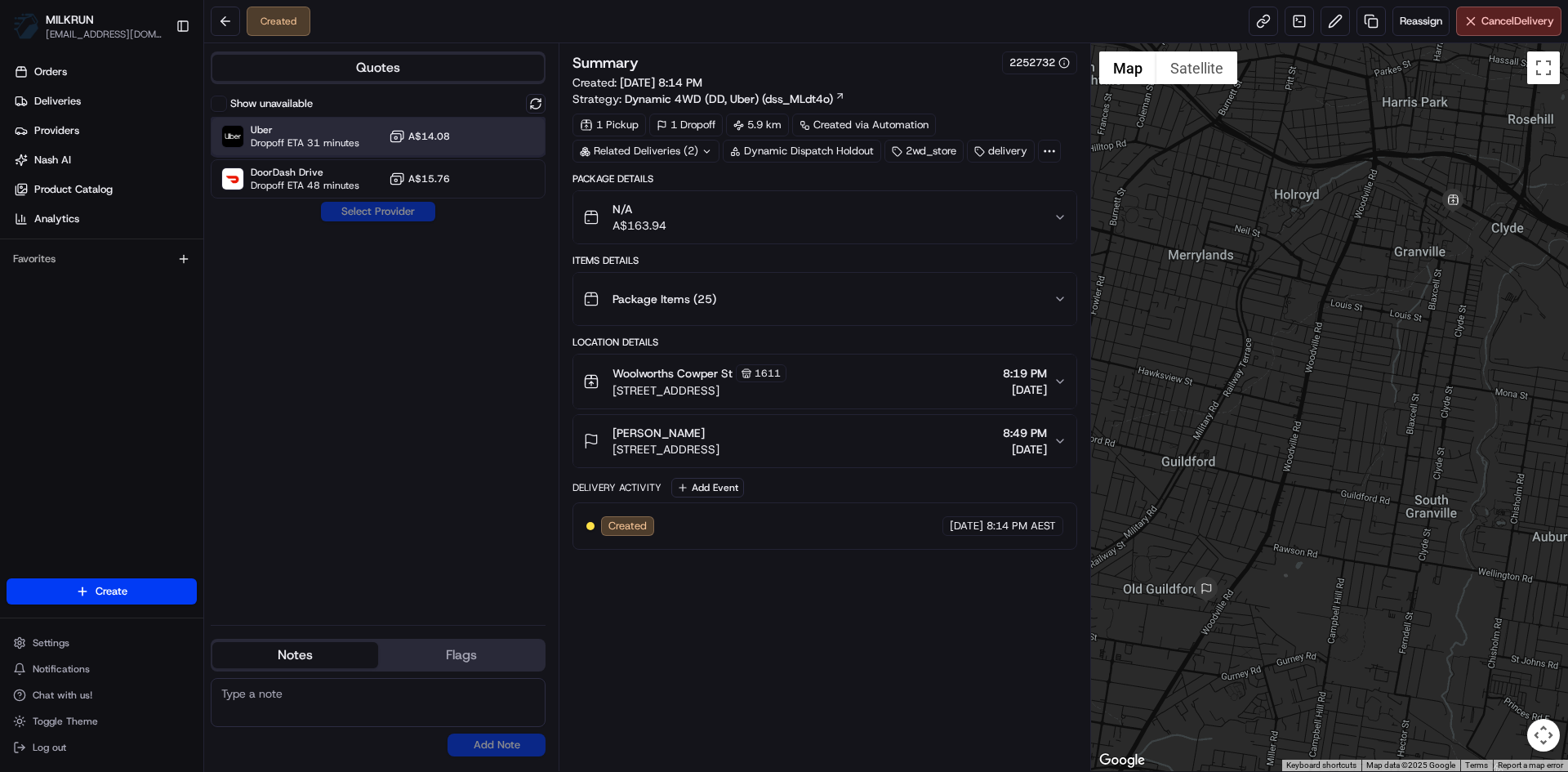
click at [465, 140] on div "Uber Dropoff ETA 31 minutes A$14.08" at bounding box center [378, 137] width 335 height 40
click at [377, 199] on div "Show unavailable Uber Dropoff ETA 31 minutes A$14.08 DoorDash Drive Dropoff ETA…" at bounding box center [378, 352] width 335 height 518
click at [373, 204] on button "Assign Provider" at bounding box center [378, 212] width 116 height 20
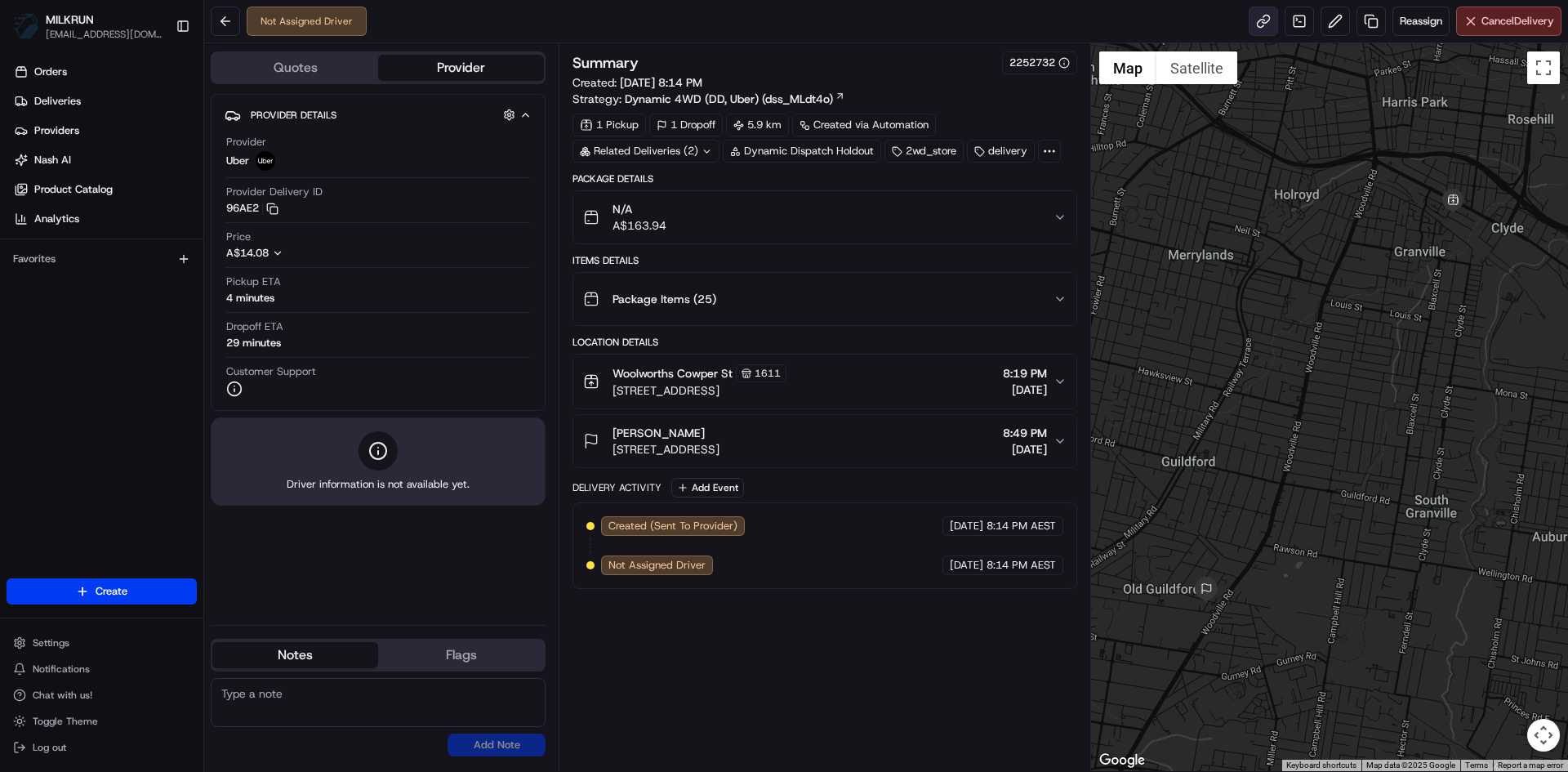
click at [1256, 19] on link at bounding box center [1263, 21] width 30 height 30
click at [1482, 4] on div "Not Assigned Driver Reassign Cancel Delivery" at bounding box center [885, 21] width 1363 height 44
click at [1481, 16] on span "Cancel Delivery" at bounding box center [1517, 21] width 72 height 15
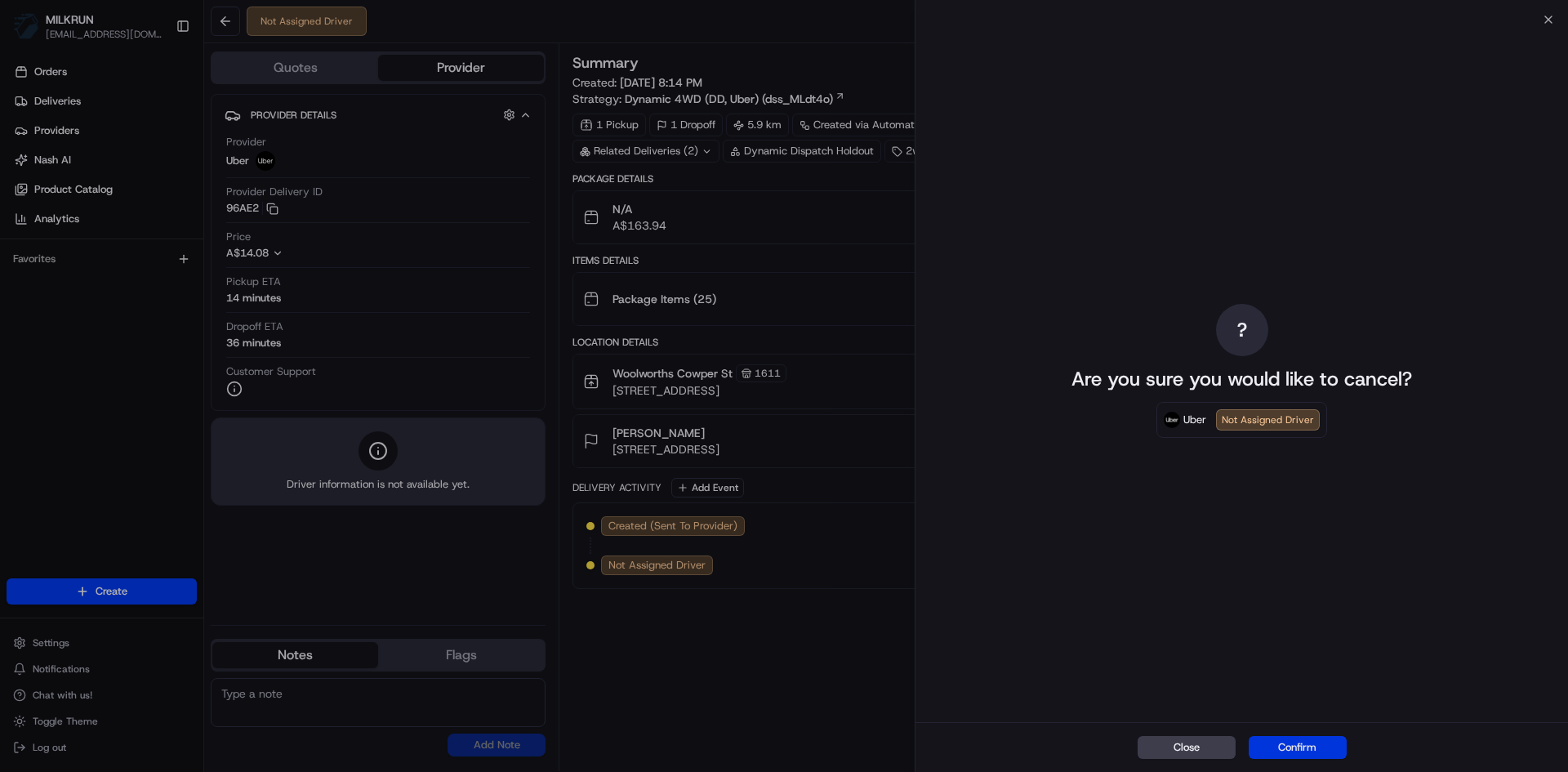
click at [1305, 741] on button "Confirm" at bounding box center [1297, 747] width 98 height 23
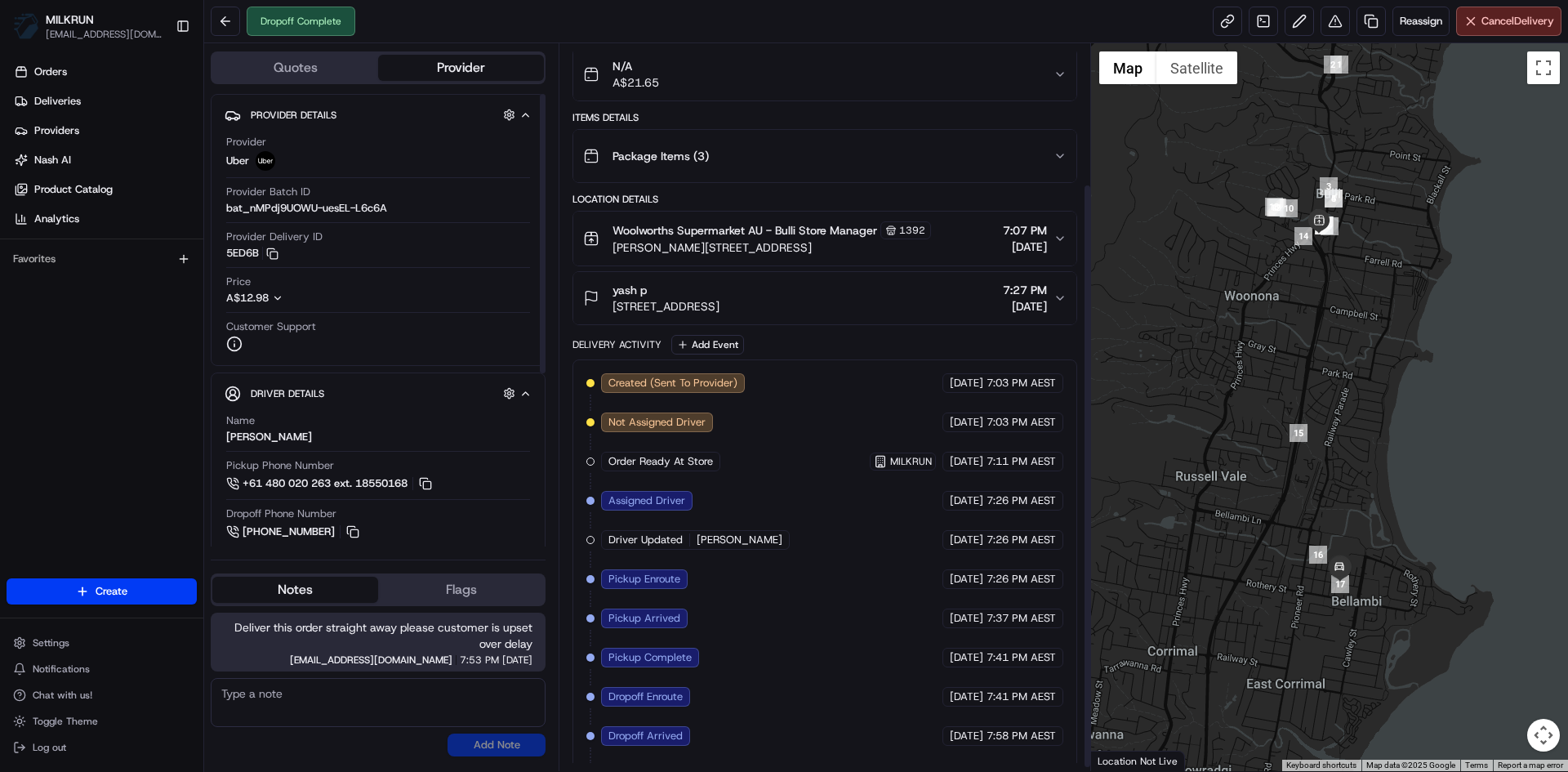
scroll to position [179, 0]
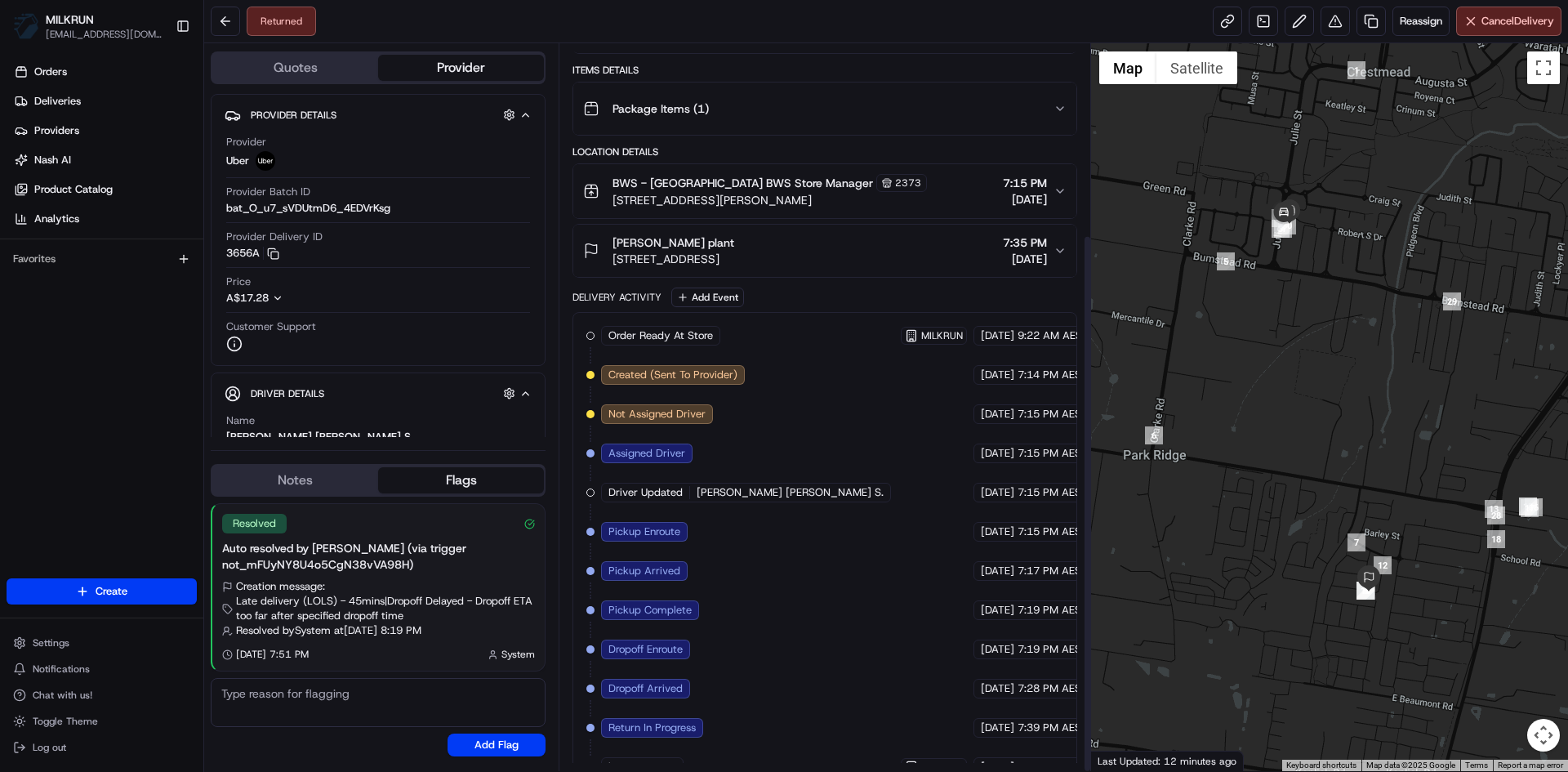
scroll to position [258, 0]
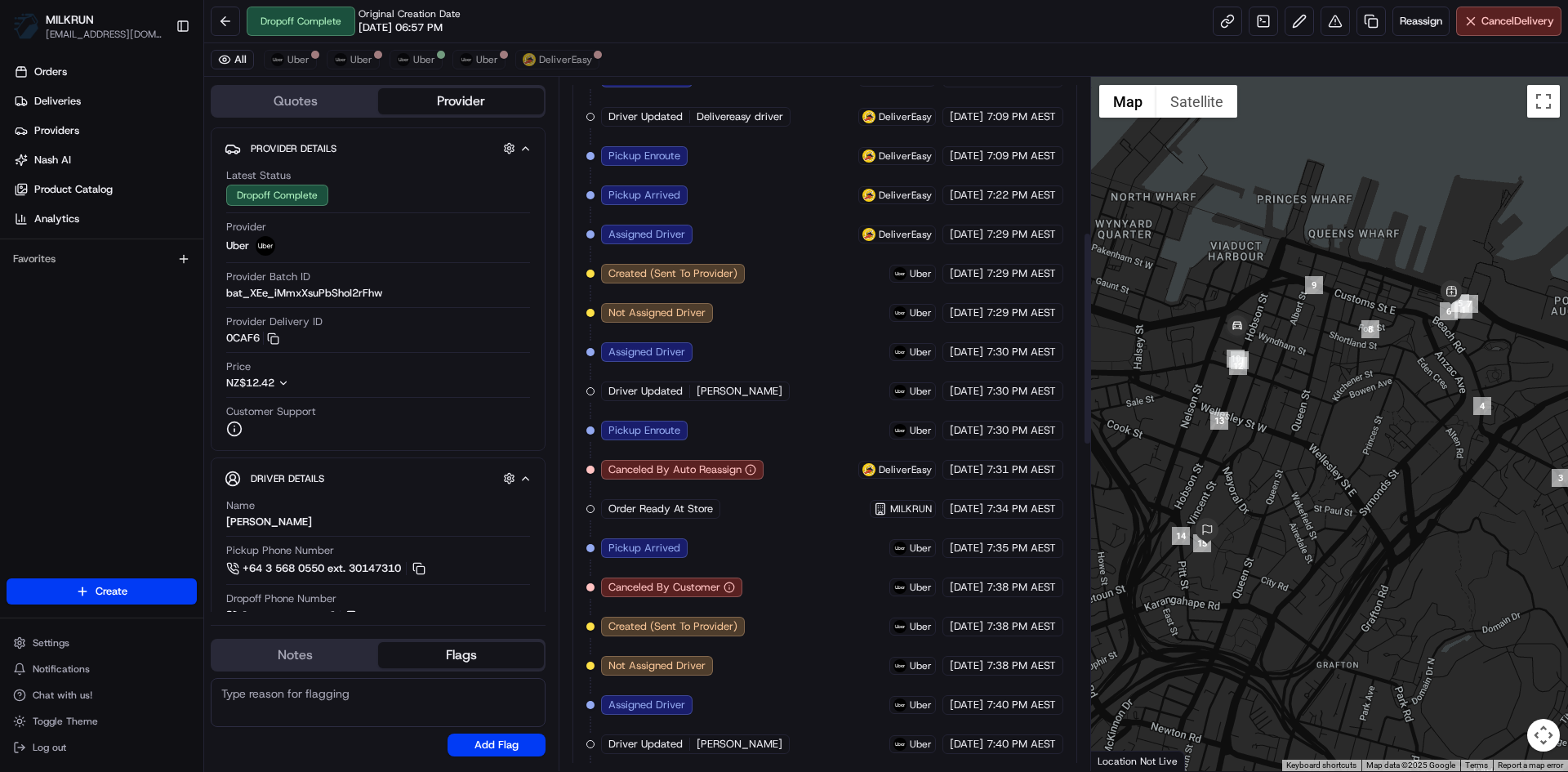
scroll to position [653, 0]
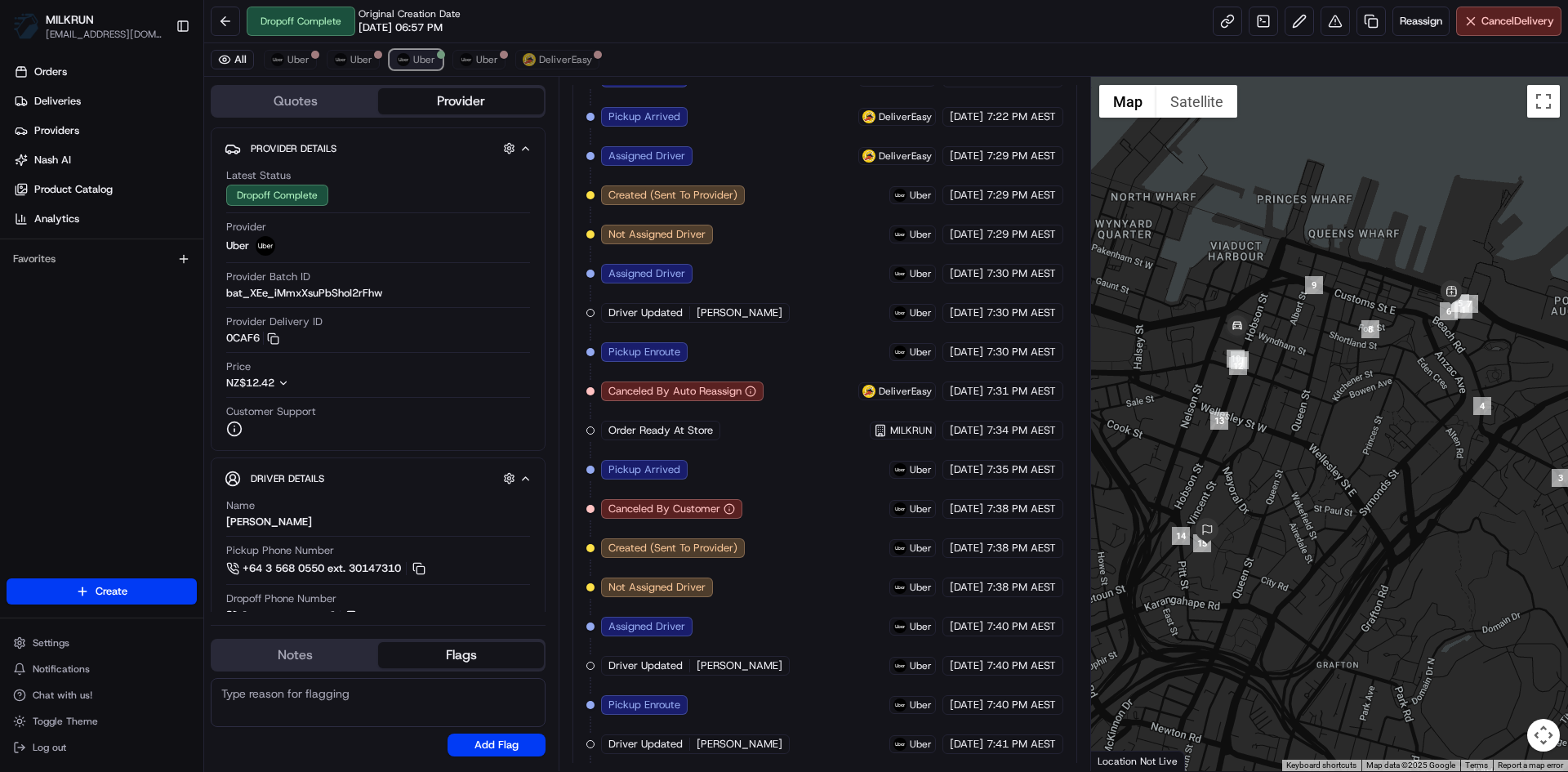
click at [421, 63] on span "Uber" at bounding box center [424, 60] width 22 height 13
